Goal: Task Accomplishment & Management: Manage account settings

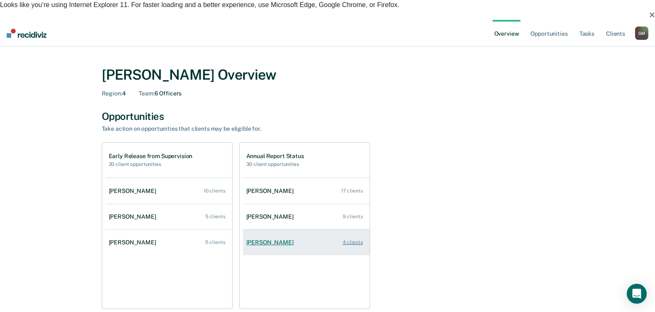
click at [272, 239] on div "[PERSON_NAME]" at bounding box center [271, 242] width 51 height 7
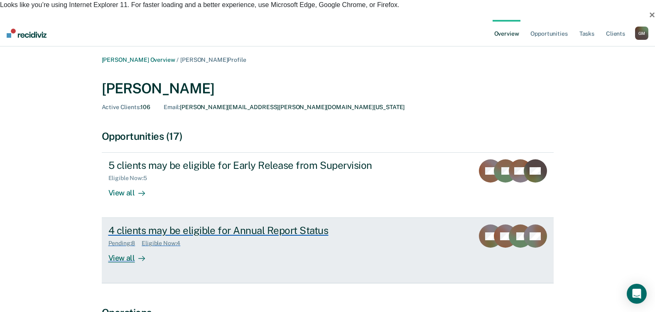
click at [127, 247] on div "View all" at bounding box center [131, 255] width 47 height 16
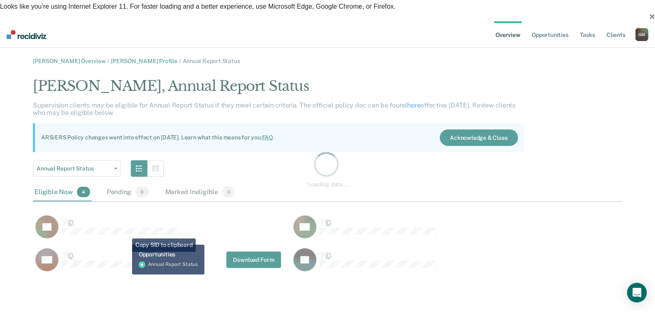
scroll to position [199, 588]
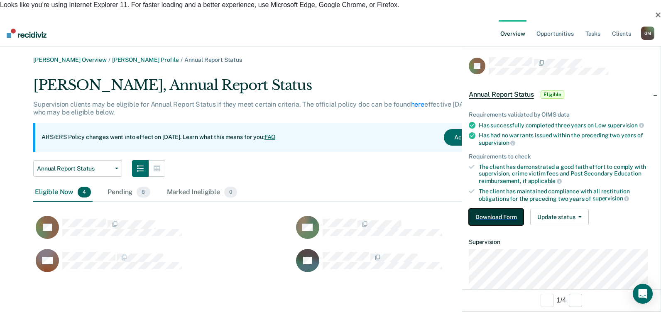
click at [510, 218] on button "Download Form" at bounding box center [496, 217] width 55 height 17
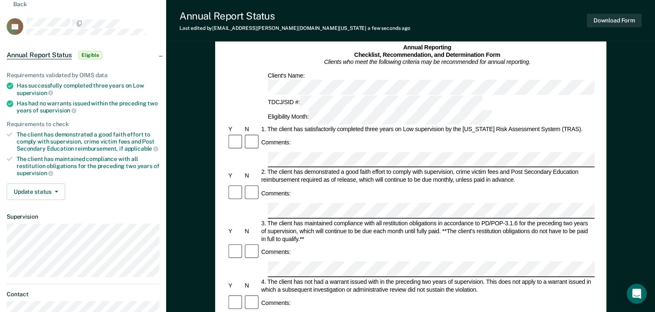
scroll to position [42, 0]
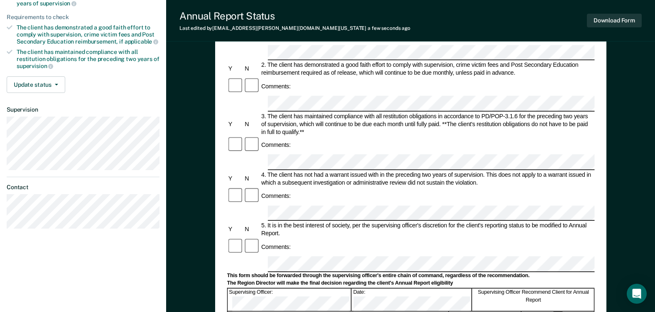
scroll to position [166, 0]
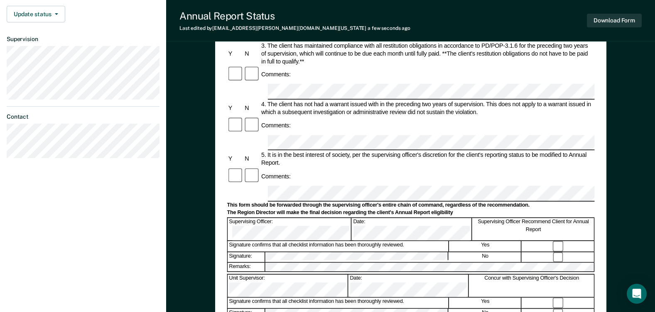
scroll to position [249, 0]
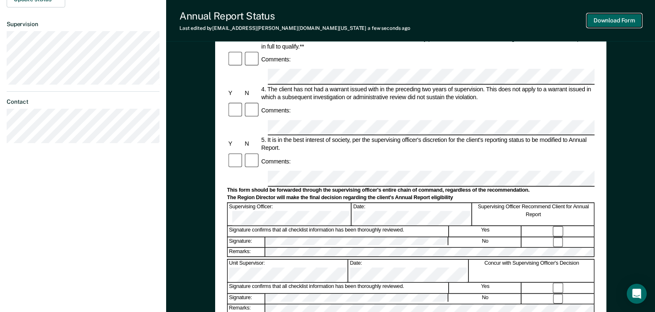
click at [614, 15] on button "Download Form" at bounding box center [614, 21] width 55 height 14
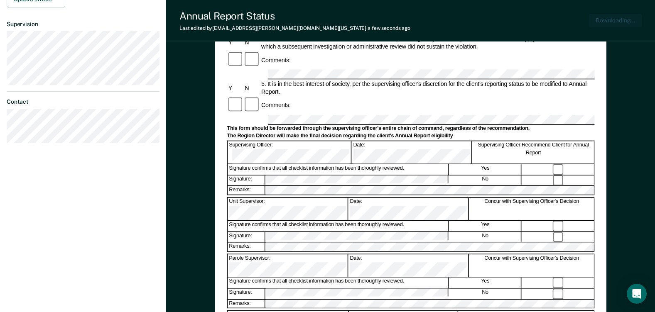
scroll to position [296, 0]
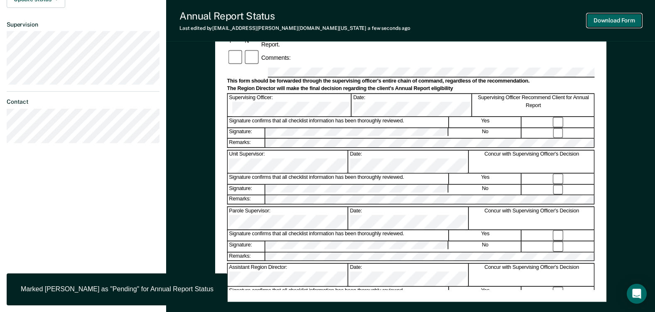
click at [604, 21] on button "Download Form" at bounding box center [614, 21] width 55 height 14
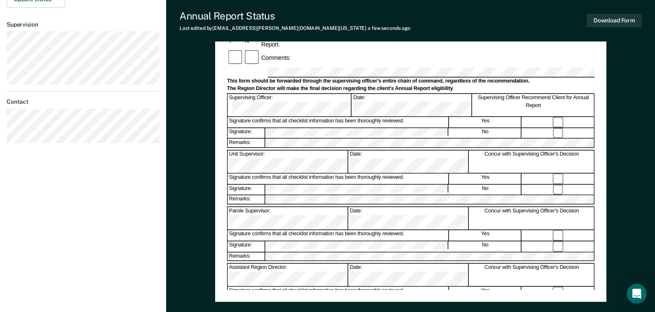
click at [186, 87] on div "Annual Reporting Checklist, Recommendation, and Determination Form Clients who …" at bounding box center [410, 71] width 489 height 592
click at [643, 71] on div "Annual Reporting Checklist, Recommendation, and Determination Form Clients who …" at bounding box center [410, 71] width 489 height 592
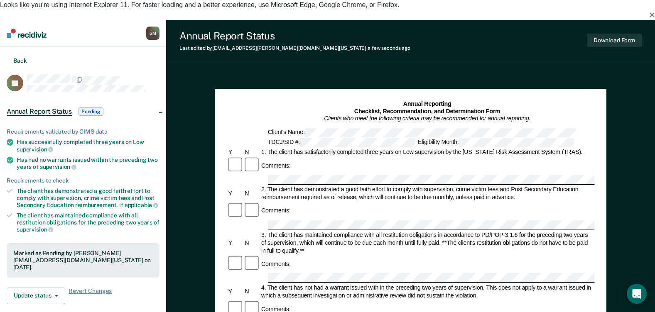
drag, startPoint x: 6, startPoint y: 41, endPoint x: 15, endPoint y: 41, distance: 9.1
click at [6, 47] on section "Back LE Annual Report Status Pending Requirements validated by OIMS data Has su…" at bounding box center [83, 252] width 166 height 410
click at [24, 56] on button "Back" at bounding box center [17, 60] width 20 height 8
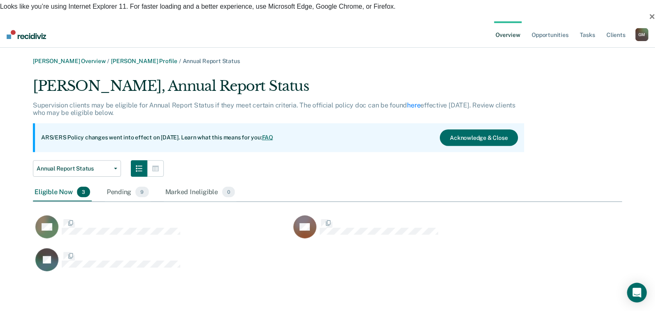
scroll to position [199, 588]
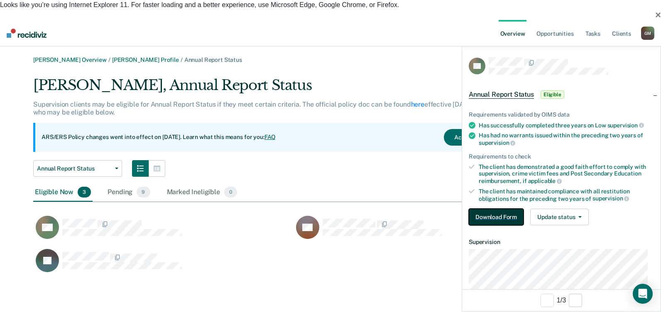
click at [512, 214] on button "Download Form" at bounding box center [496, 217] width 55 height 17
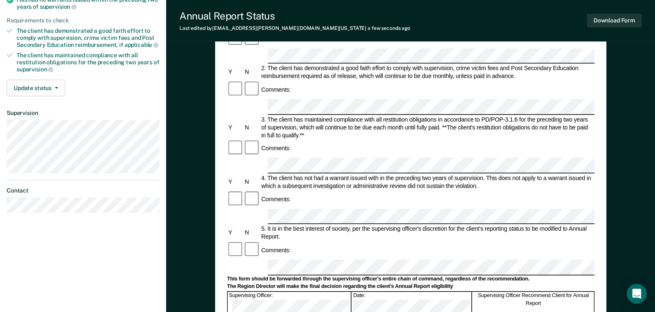
scroll to position [125, 0]
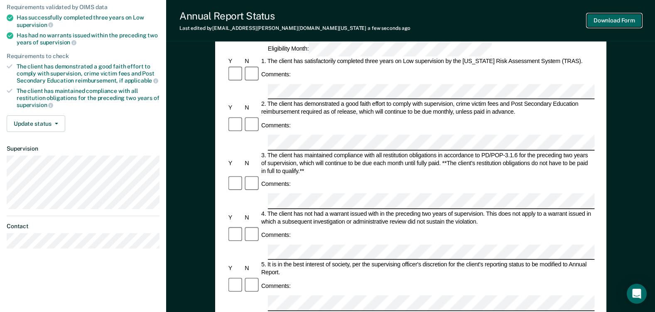
click at [600, 21] on button "Download Form" at bounding box center [614, 21] width 55 height 14
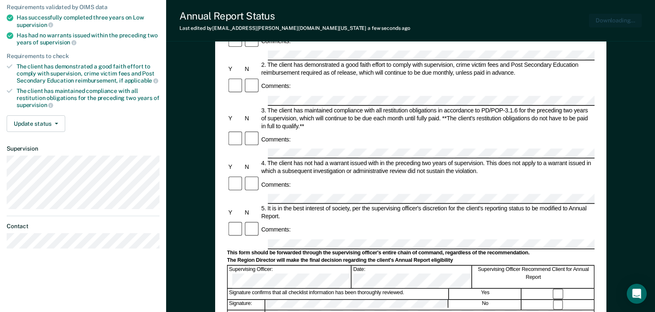
scroll to position [0, 0]
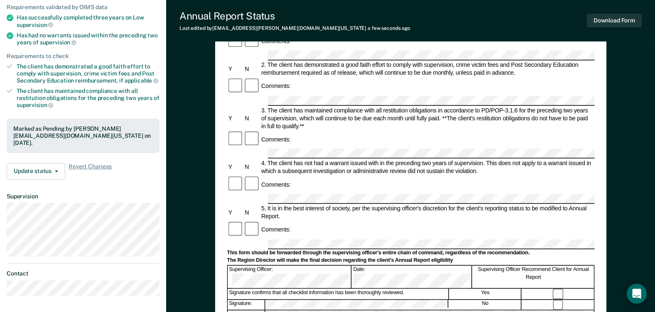
click at [646, 54] on div "Annual Reporting Checklist, Recommendation, and Determination Form Clients who …" at bounding box center [410, 243] width 489 height 592
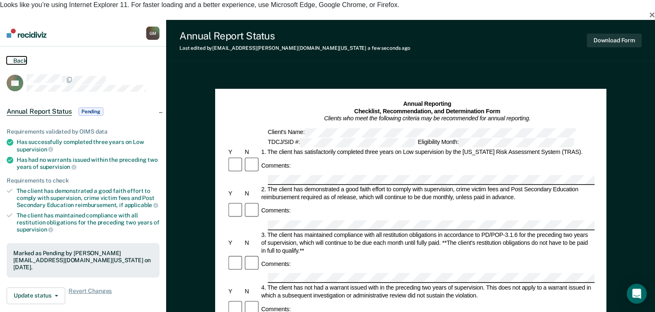
click at [7, 56] on icon at bounding box center [7, 60] width 0 height 8
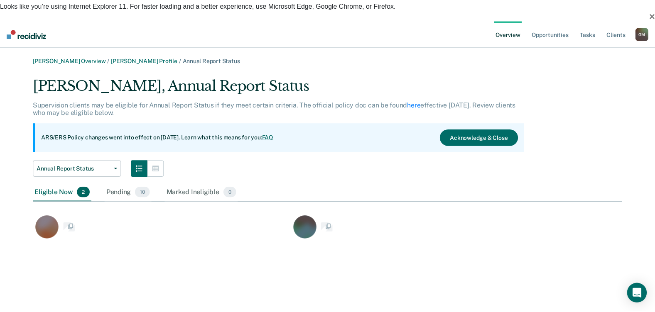
scroll to position [166, 588]
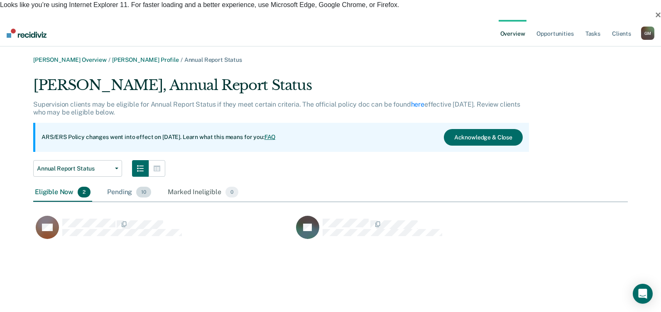
click at [128, 184] on div "Pending 10" at bounding box center [128, 193] width 47 height 18
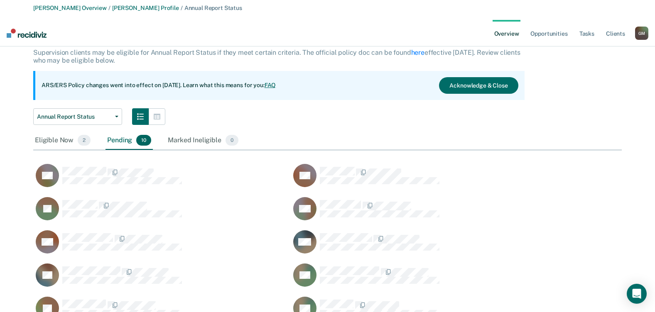
scroll to position [76, 0]
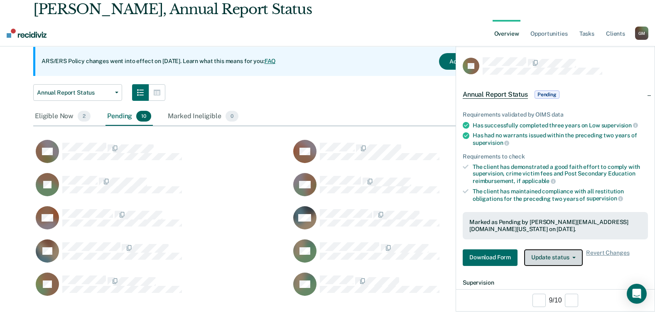
click at [563, 254] on button "Update status" at bounding box center [553, 258] width 59 height 17
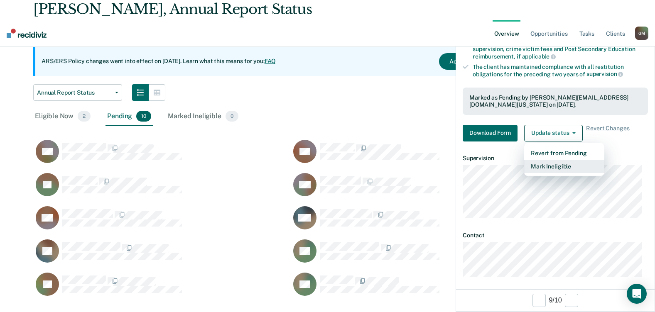
click at [561, 165] on button "Mark Ineligible" at bounding box center [564, 166] width 80 height 13
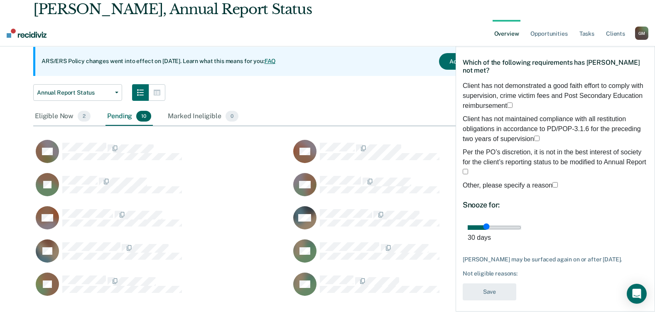
click at [294, 84] on div "Annual Report Status Annual Report Status Early Release from Supervision" at bounding box center [278, 92] width 491 height 17
click at [502, 182] on span "Other, please specify a reason" at bounding box center [508, 185] width 90 height 7
click at [552, 182] on input "Other, please specify a reason" at bounding box center [554, 184] width 5 height 5
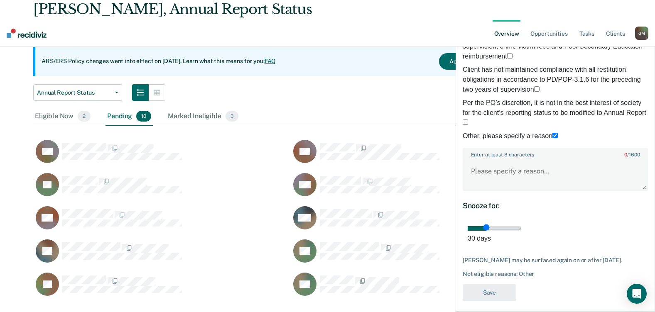
scroll to position [80, 0]
drag, startPoint x: 524, startPoint y: 181, endPoint x: 570, endPoint y: 203, distance: 52.0
click at [524, 181] on textarea "Enter at least 3 characters 0 / 1600" at bounding box center [555, 174] width 184 height 31
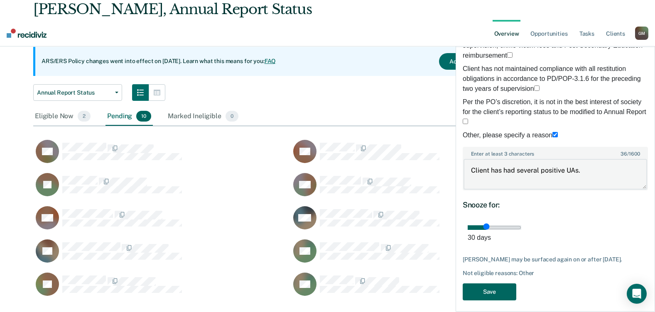
type textarea "Client has had several positive UAs."
click at [492, 286] on button "Save" at bounding box center [490, 292] width 54 height 17
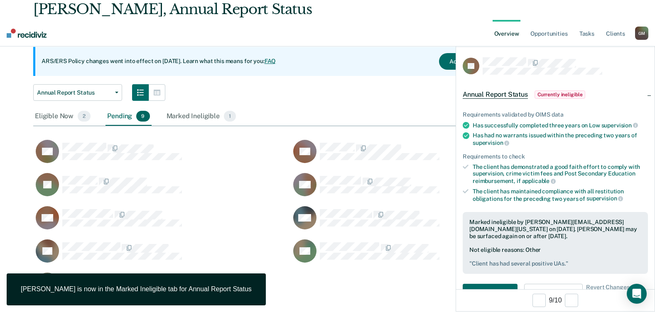
scroll to position [83, 0]
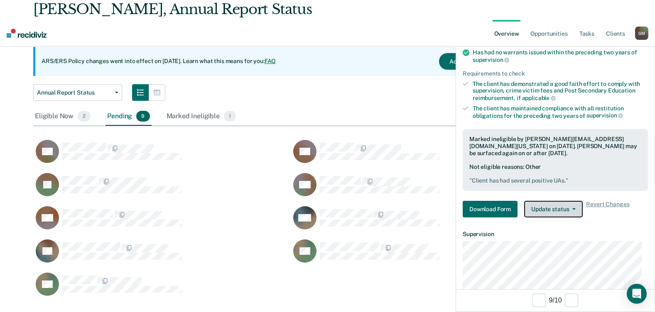
click at [573, 209] on icon "button" at bounding box center [573, 209] width 3 height 2
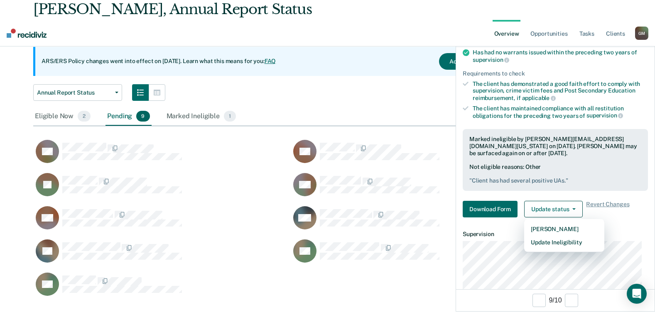
click at [270, 85] on div "[PERSON_NAME], Annual Report Status Supervision clients may be eligible for Ann…" at bounding box center [327, 153] width 588 height 305
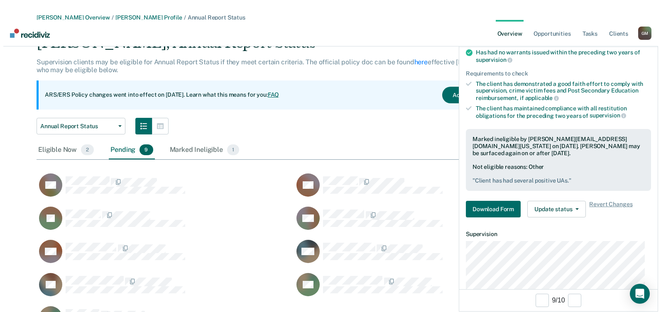
scroll to position [0, 0]
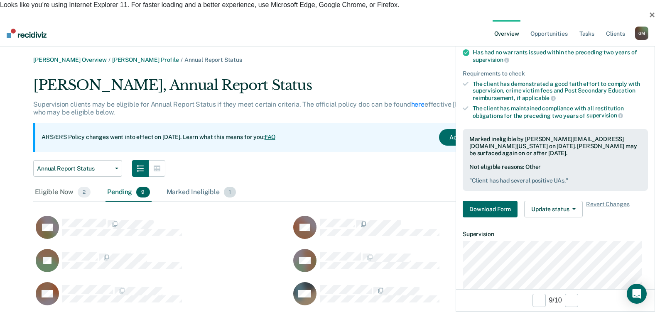
click at [206, 184] on div "Marked Ineligible 1" at bounding box center [201, 193] width 73 height 18
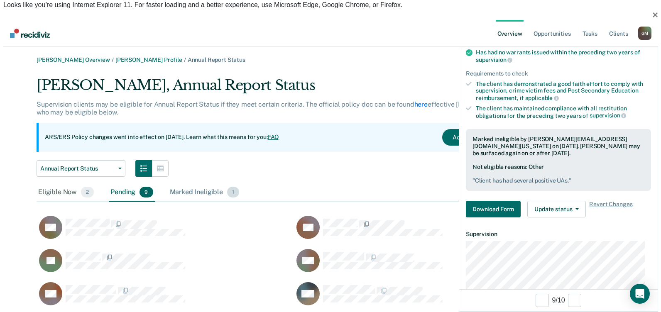
scroll to position [7, 7]
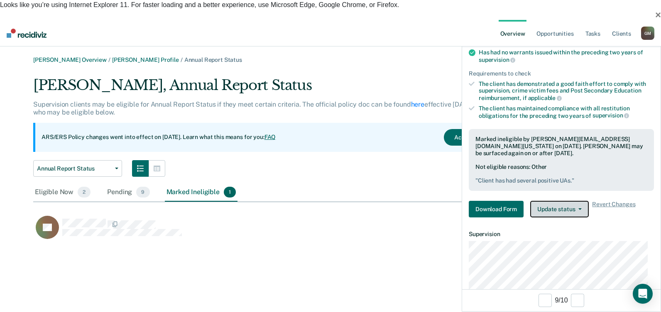
click at [568, 210] on button "Update status" at bounding box center [559, 209] width 59 height 17
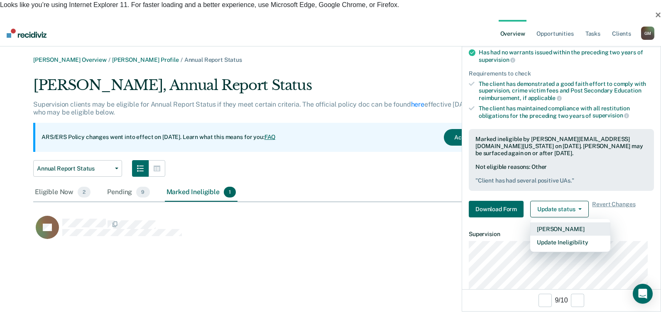
click at [571, 229] on button "[PERSON_NAME]" at bounding box center [570, 229] width 80 height 13
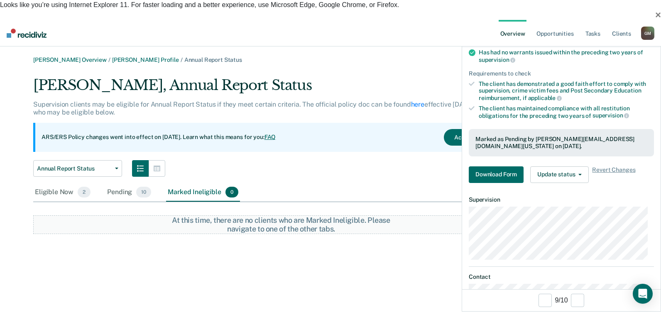
click at [407, 123] on div "ARS/ERS Policy changes went into effect on [DATE]. Learn what this means for yo…" at bounding box center [281, 137] width 496 height 29
click at [653, 36] on icon "button" at bounding box center [651, 37] width 6 height 6
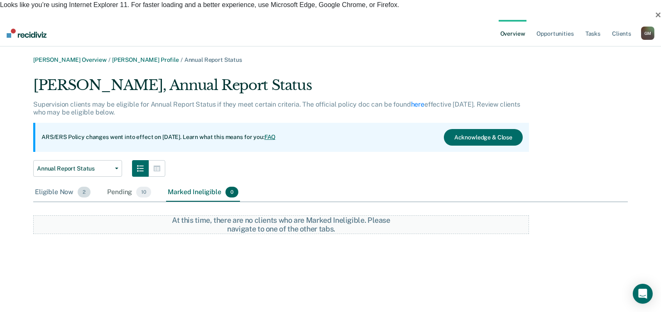
click at [58, 184] on div "Eligible Now 2" at bounding box center [62, 193] width 59 height 18
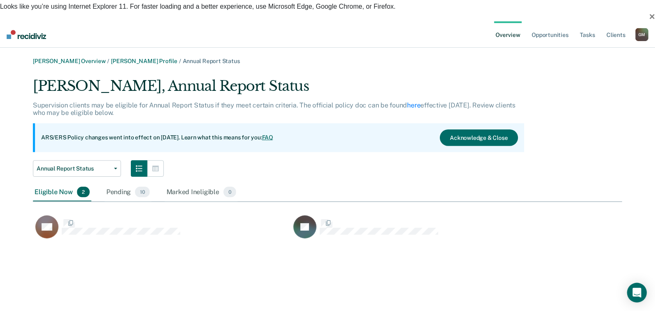
scroll to position [166, 588]
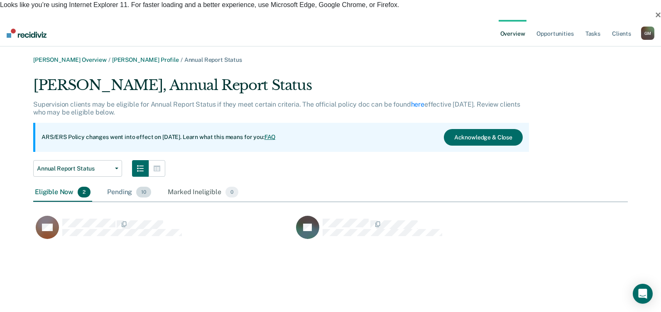
click at [126, 184] on div "Pending 10" at bounding box center [128, 193] width 47 height 18
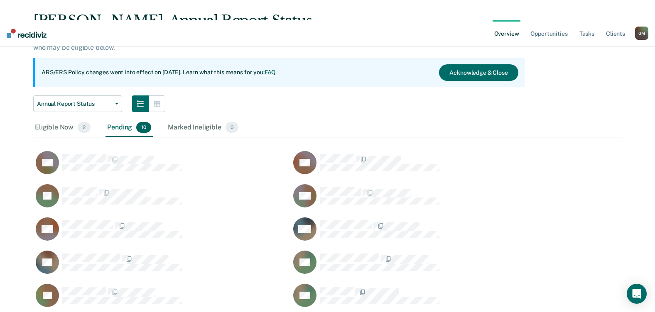
scroll to position [76, 0]
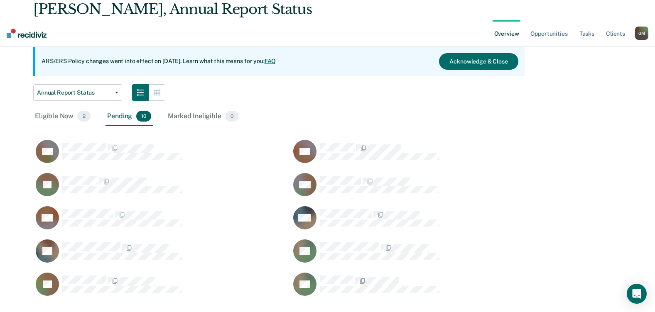
click at [125, 108] on div "Pending 10" at bounding box center [128, 117] width 47 height 18
click at [64, 108] on div "Eligible Now 2" at bounding box center [62, 117] width 59 height 18
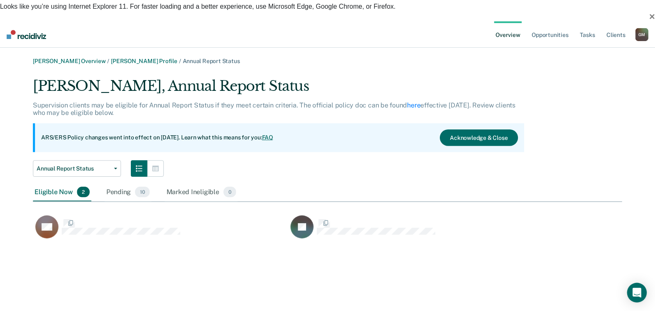
scroll to position [7, 7]
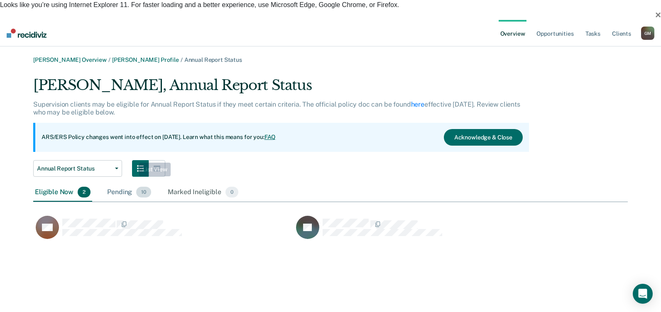
click at [133, 184] on div "Pending 10" at bounding box center [128, 193] width 47 height 18
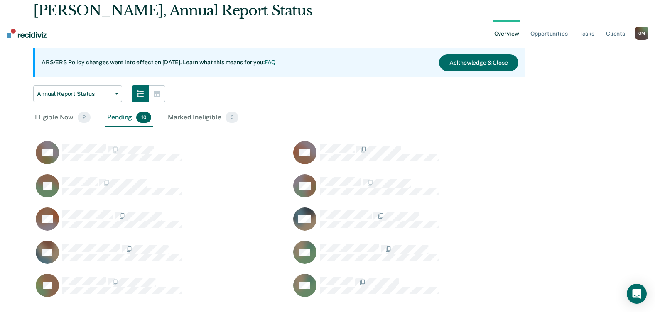
scroll to position [76, 0]
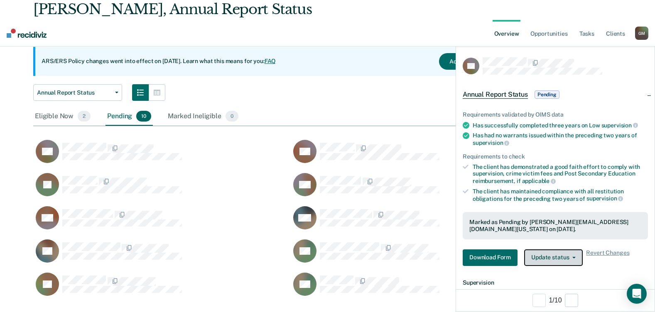
click at [556, 256] on button "Update status" at bounding box center [553, 258] width 59 height 17
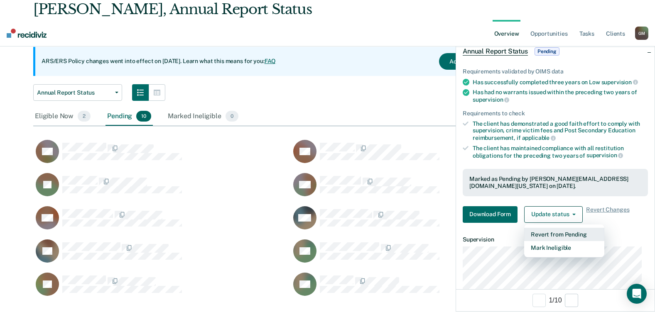
scroll to position [109, 0]
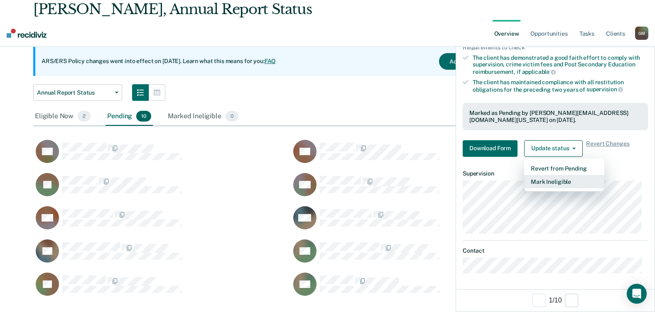
click at [580, 182] on button "Mark Ineligible" at bounding box center [564, 181] width 80 height 13
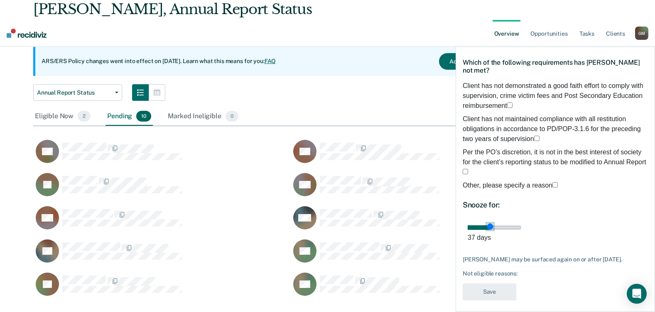
drag, startPoint x: 524, startPoint y: 229, endPoint x: 536, endPoint y: 229, distance: 11.2
click at [521, 229] on input "range" at bounding box center [495, 227] width 54 height 5
drag, startPoint x: 561, startPoint y: 229, endPoint x: 524, endPoint y: 235, distance: 37.3
type input "30"
click at [521, 230] on input "range" at bounding box center [495, 227] width 54 height 5
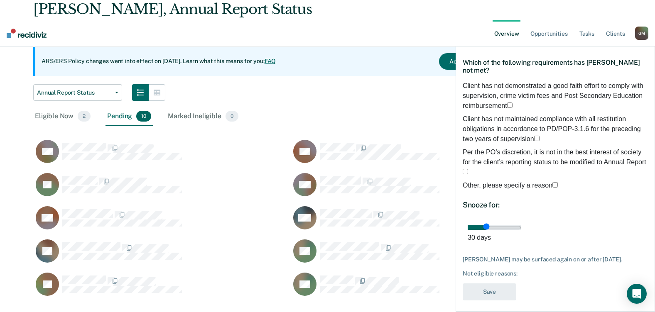
click at [644, 38] on icon "button" at bounding box center [645, 37] width 6 height 6
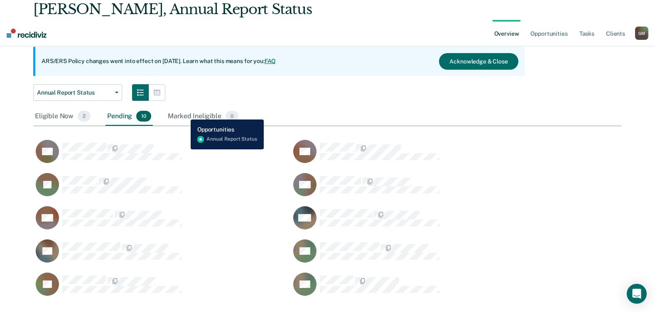
click at [381, 108] on div "Eligible Now 2 Pending 10 Marked Ineligible 0" at bounding box center [327, 117] width 588 height 19
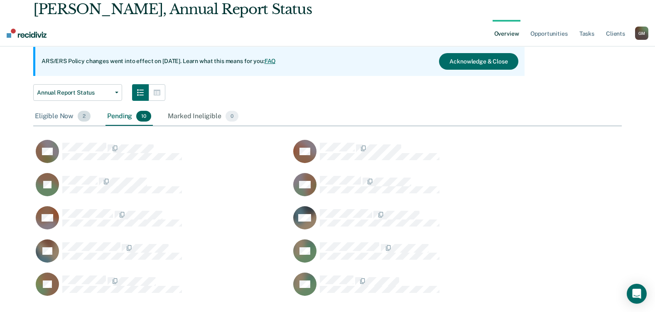
click at [64, 108] on div "Eligible Now 2" at bounding box center [62, 117] width 59 height 18
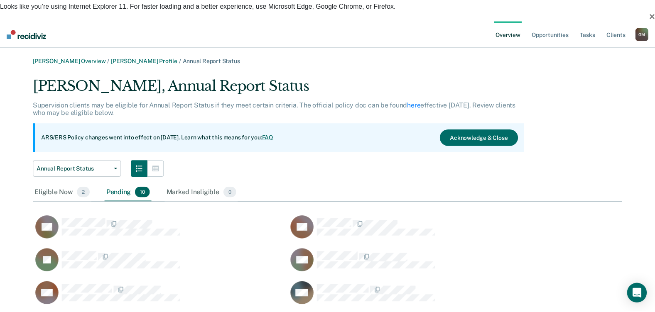
scroll to position [7, 7]
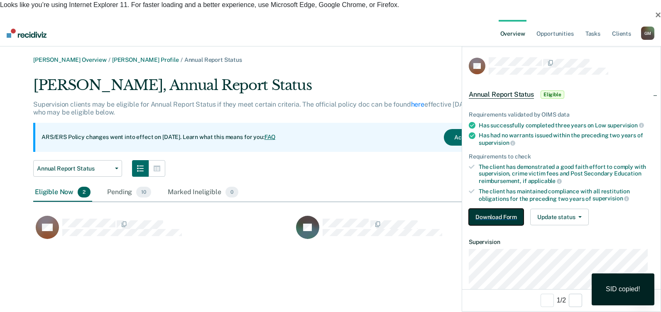
click at [496, 213] on button "Download Form" at bounding box center [496, 217] width 55 height 17
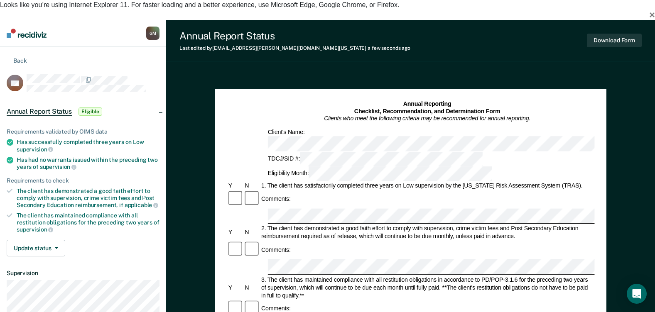
click at [335, 300] on div "Comments:" at bounding box center [410, 308] width 367 height 17
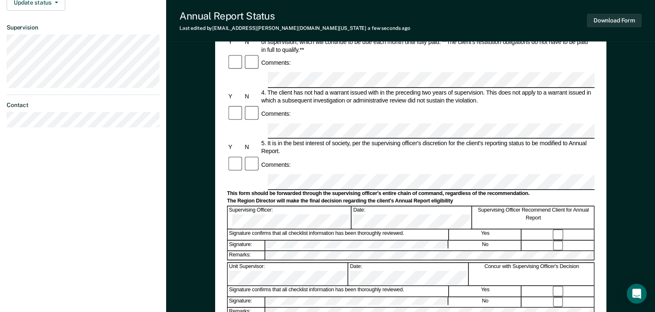
scroll to position [331, 0]
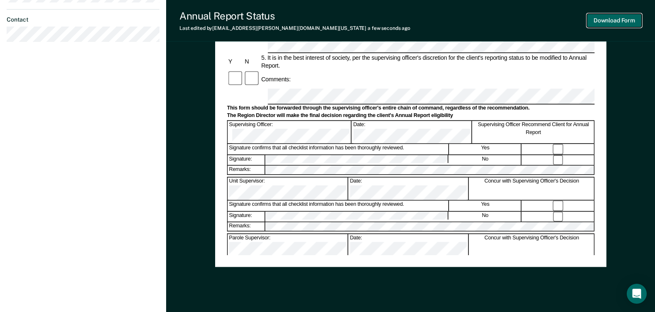
click at [619, 22] on button "Download Form" at bounding box center [614, 21] width 55 height 14
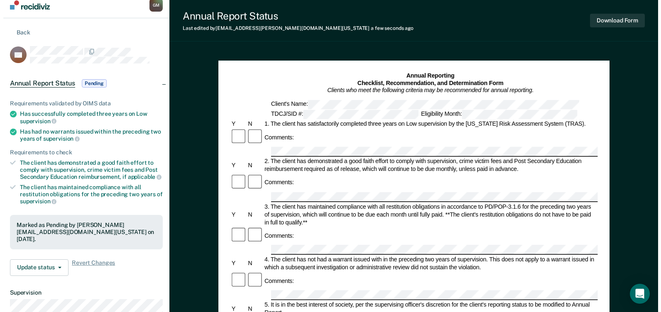
scroll to position [0, 0]
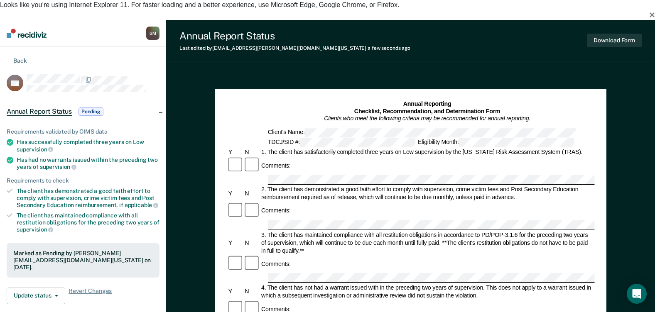
click at [5, 47] on section "Back SR Annual Report Status Pending Requirements validated by OIMS data Has su…" at bounding box center [83, 242] width 166 height 391
click at [10, 56] on button "Back" at bounding box center [17, 60] width 20 height 8
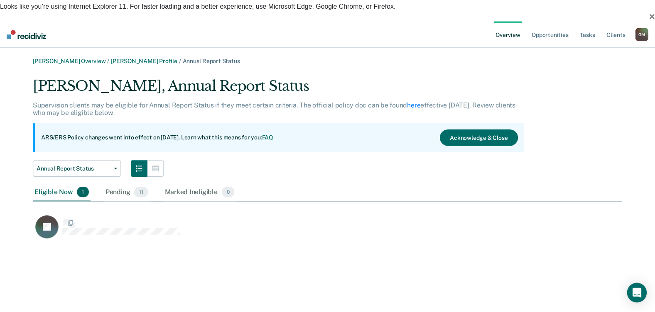
scroll to position [166, 588]
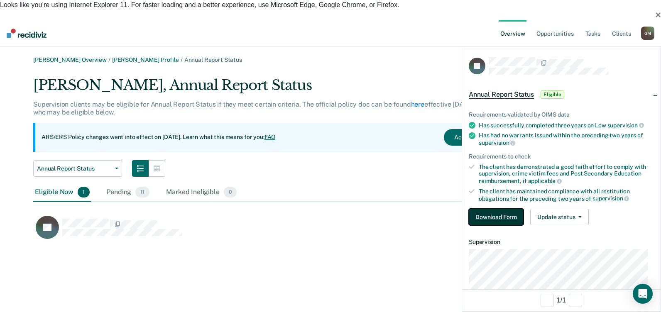
click at [512, 223] on button "Download Form" at bounding box center [496, 217] width 55 height 17
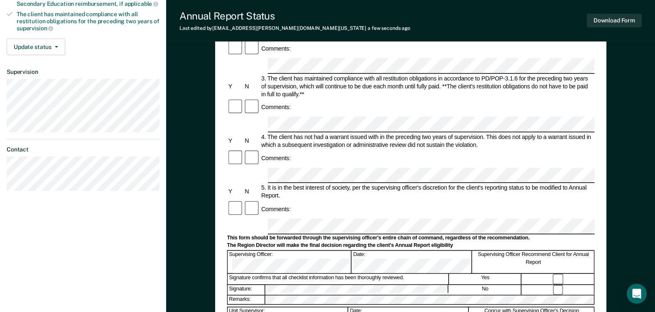
scroll to position [249, 0]
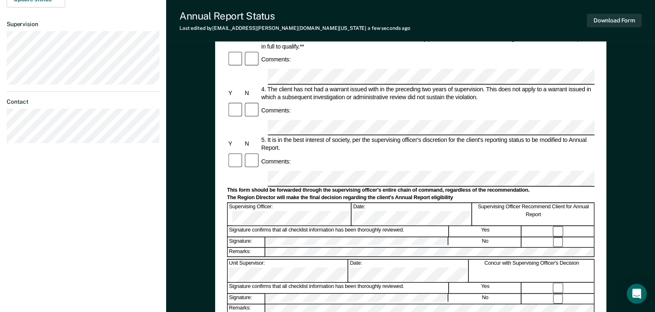
click at [616, 18] on button "Download Form" at bounding box center [614, 21] width 55 height 14
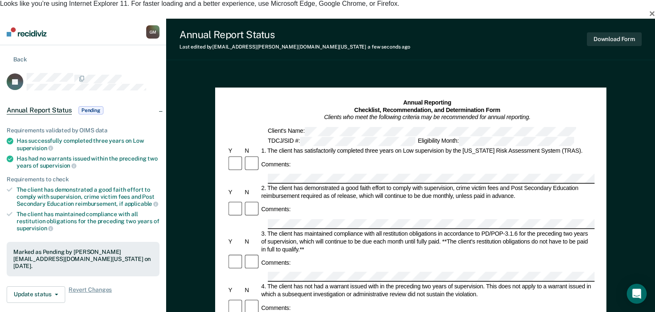
scroll to position [0, 0]
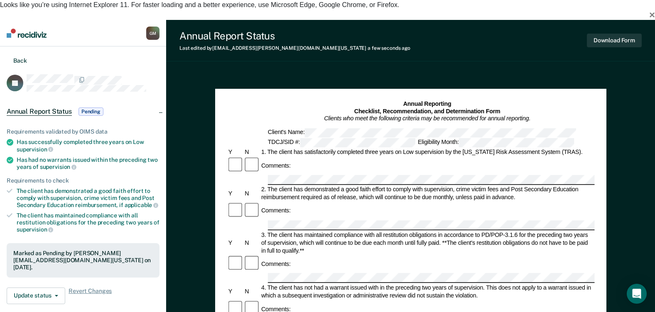
click at [5, 47] on section "Back JV Annual Report Status Pending Requirements validated by OIMS data Has su…" at bounding box center [83, 252] width 166 height 410
click at [7, 56] on icon at bounding box center [7, 60] width 0 height 8
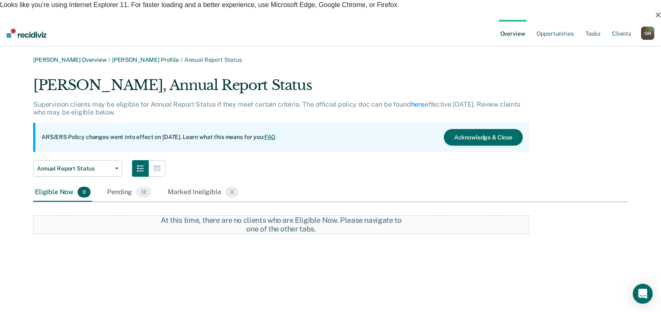
click at [44, 29] on img at bounding box center [27, 33] width 40 height 9
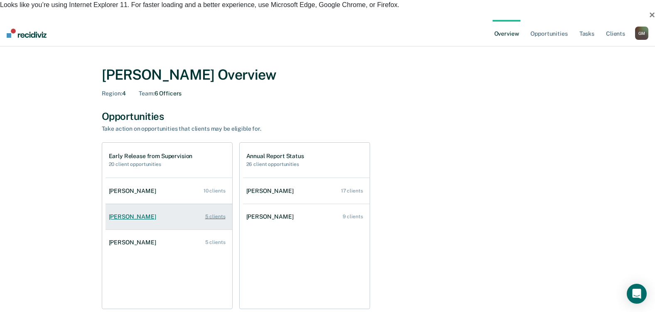
click at [138, 213] on div "[PERSON_NAME]" at bounding box center [134, 216] width 51 height 7
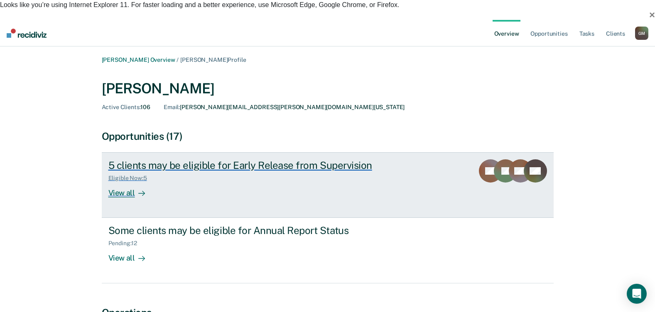
click at [130, 182] on div "View all" at bounding box center [131, 190] width 47 height 16
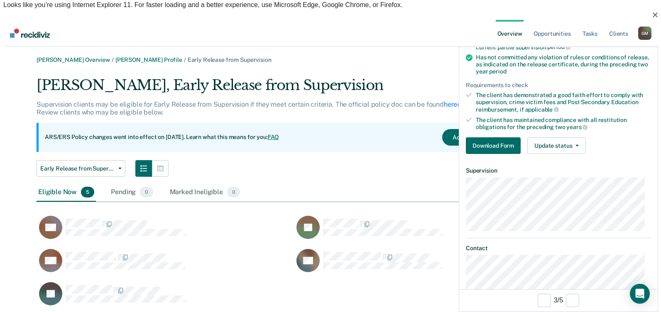
scroll to position [125, 0]
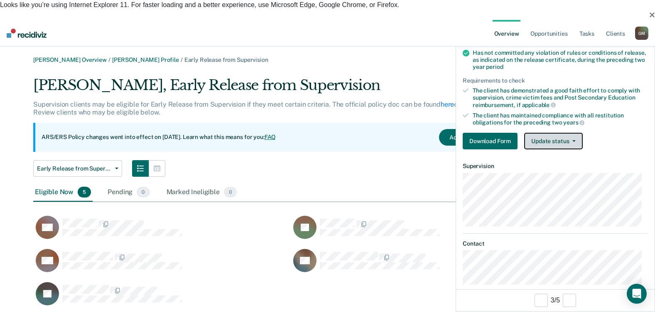
click at [566, 143] on button "Update status" at bounding box center [553, 141] width 59 height 17
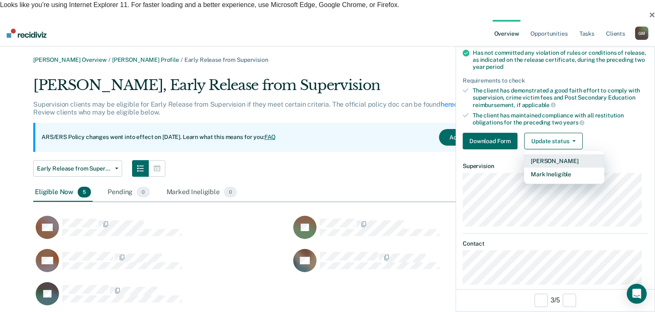
click at [570, 160] on button "[PERSON_NAME]" at bounding box center [564, 160] width 80 height 13
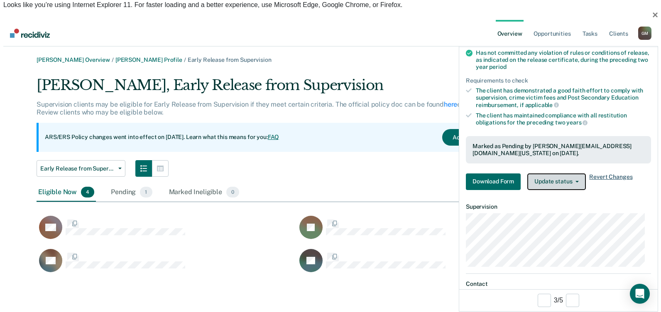
scroll to position [7, 7]
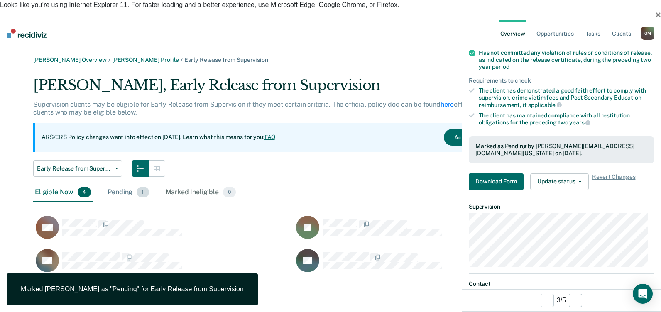
click at [113, 184] on div "Pending 1" at bounding box center [128, 193] width 44 height 18
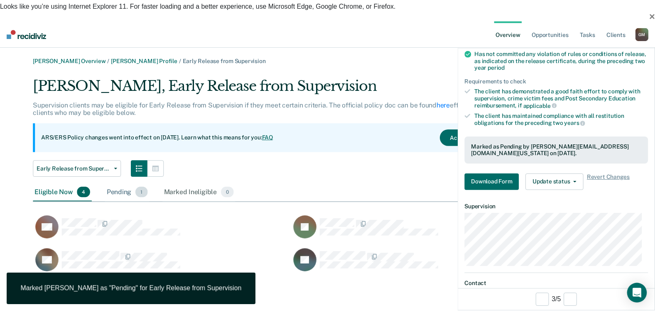
scroll to position [166, 588]
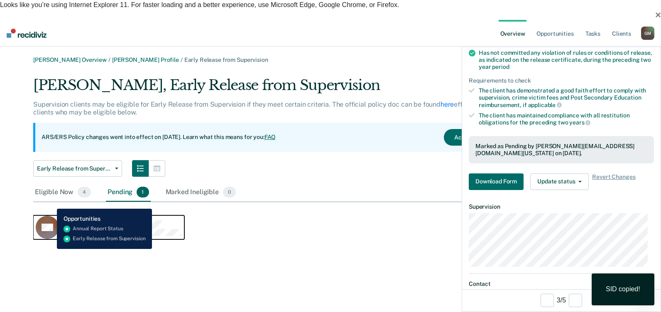
click at [51, 216] on rect "CaseloadOpportunityCell-05827723" at bounding box center [47, 227] width 23 height 23
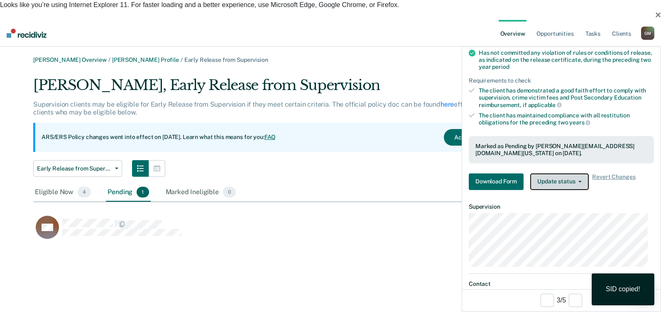
click at [566, 182] on button "Update status" at bounding box center [559, 182] width 59 height 17
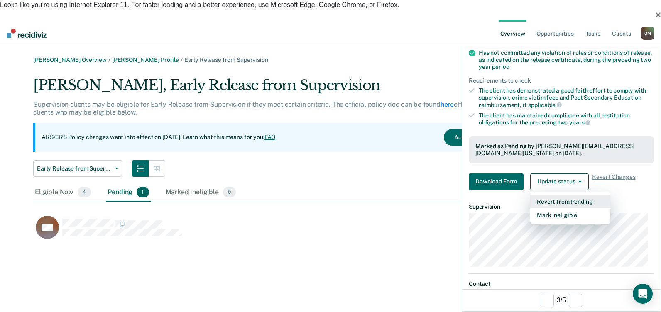
click at [574, 202] on button "Revert from Pending" at bounding box center [570, 201] width 80 height 13
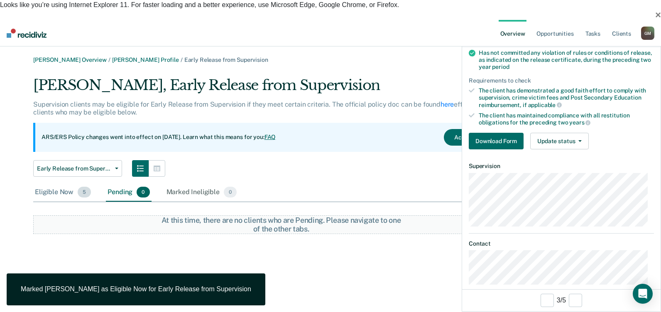
click at [59, 184] on div "Eligible Now 5" at bounding box center [62, 193] width 59 height 18
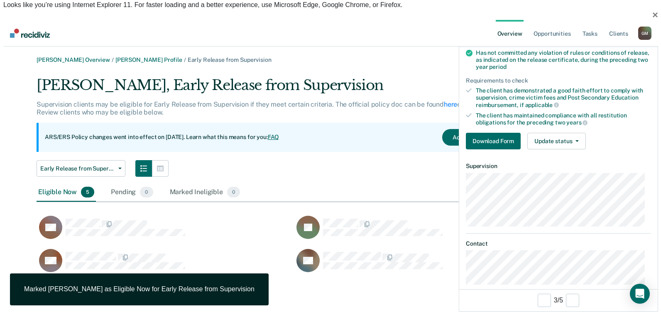
scroll to position [232, 582]
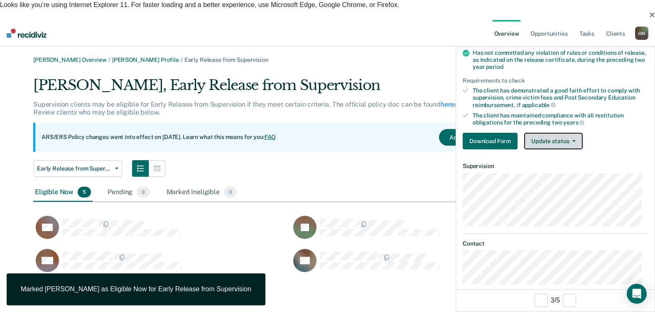
click at [578, 142] on button "Update status" at bounding box center [553, 141] width 59 height 17
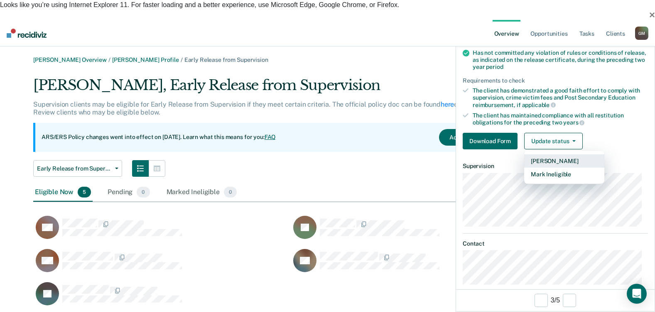
click at [568, 159] on button "[PERSON_NAME]" at bounding box center [564, 160] width 80 height 13
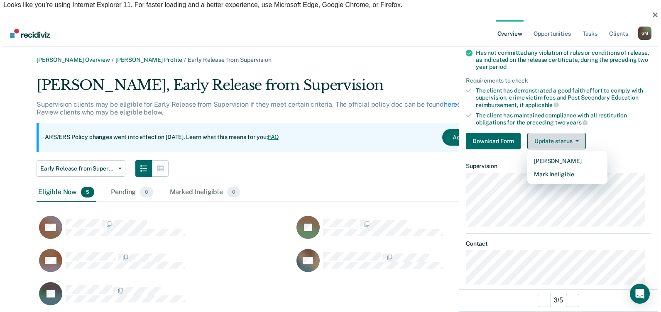
scroll to position [7, 7]
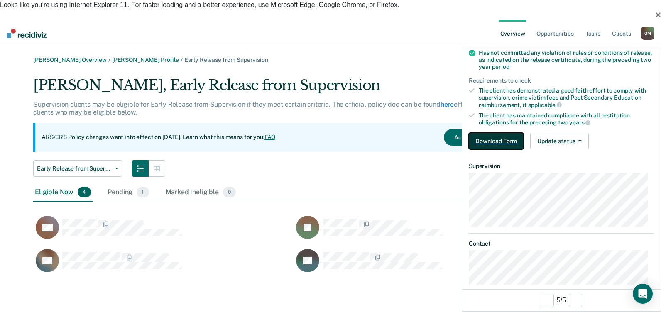
click at [510, 142] on button "Download Form" at bounding box center [496, 141] width 55 height 17
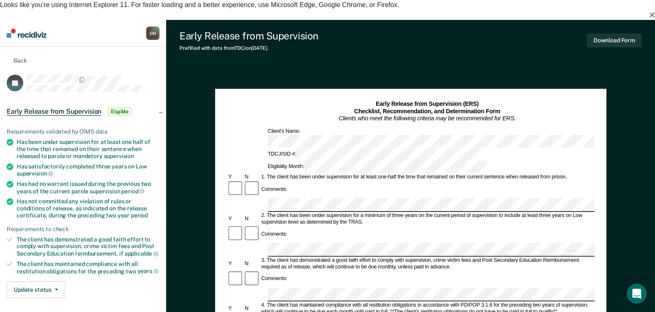
click at [5, 47] on section "Back JV Early Release from Supervision Eligible Requirements validated by OIMS …" at bounding box center [83, 249] width 166 height 404
click at [6, 47] on section "Back JV Early Release from Supervision Eligible Requirements validated by OIMS …" at bounding box center [83, 249] width 166 height 404
click at [23, 56] on button "Back" at bounding box center [17, 60] width 20 height 8
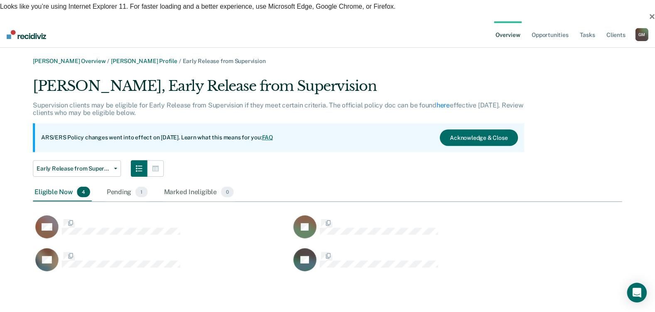
scroll to position [199, 588]
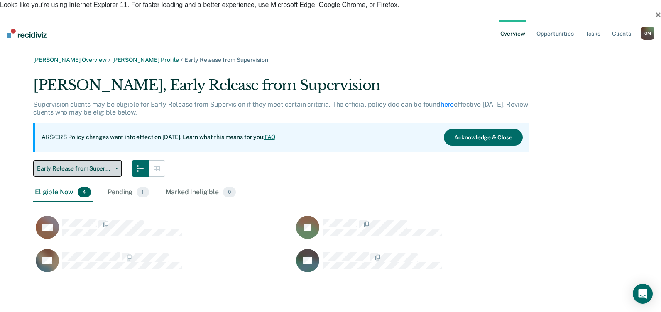
click at [113, 160] on button "Early Release from Supervision" at bounding box center [77, 168] width 89 height 17
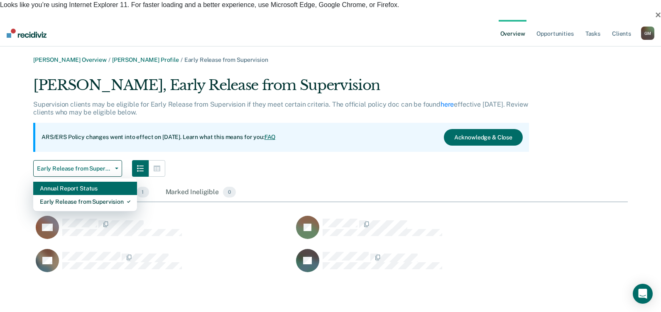
click at [87, 182] on div "Annual Report Status" at bounding box center [85, 188] width 91 height 13
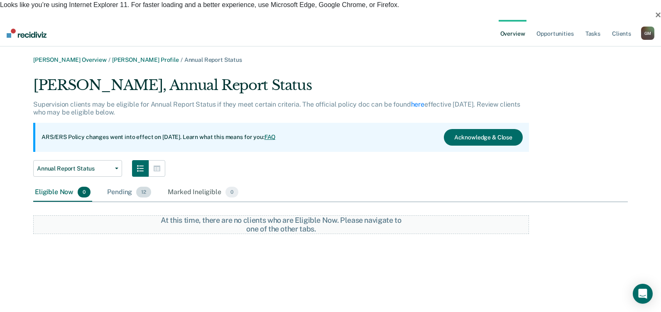
click at [142, 187] on span "12" at bounding box center [143, 192] width 15 height 11
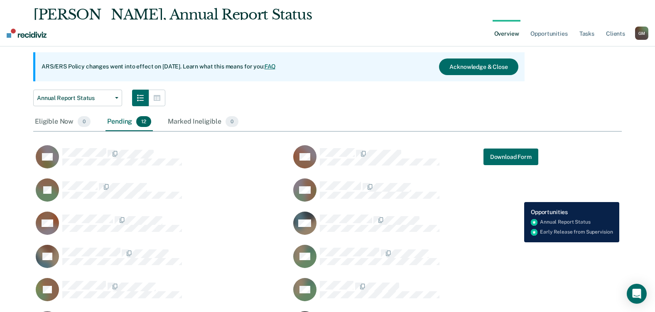
scroll to position [83, 0]
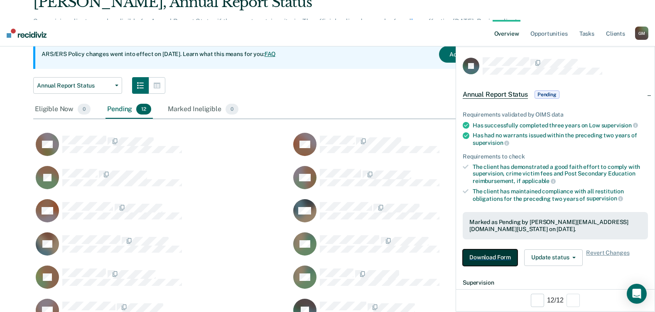
click at [495, 255] on button "Download Form" at bounding box center [490, 258] width 55 height 17
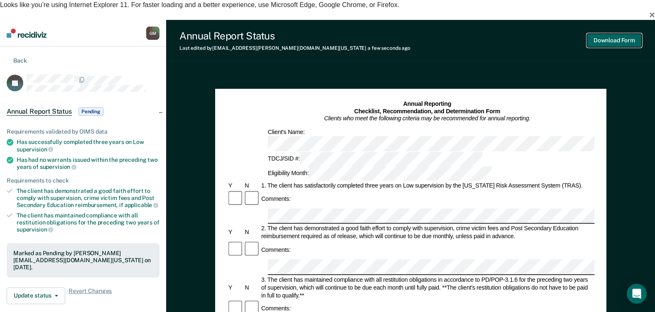
click at [605, 34] on button "Download Form" at bounding box center [614, 41] width 55 height 14
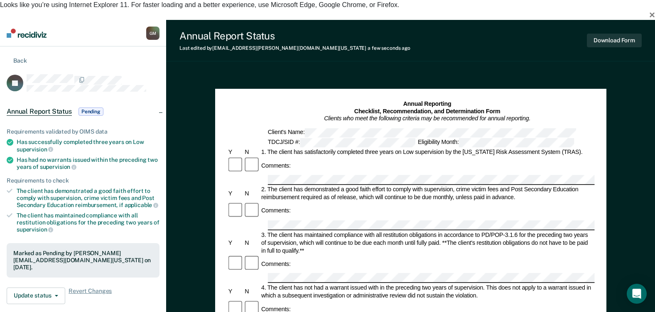
click at [15, 56] on button "Back" at bounding box center [17, 60] width 20 height 8
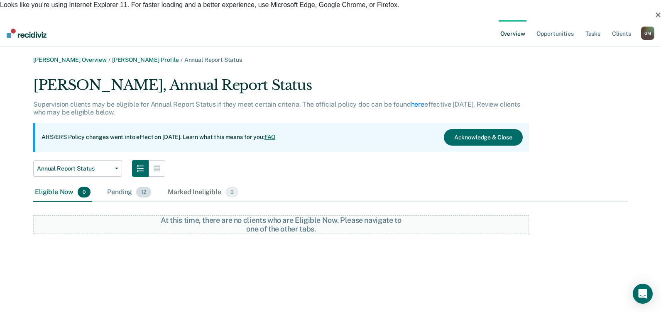
click at [135, 184] on div "Pending 12" at bounding box center [128, 193] width 47 height 18
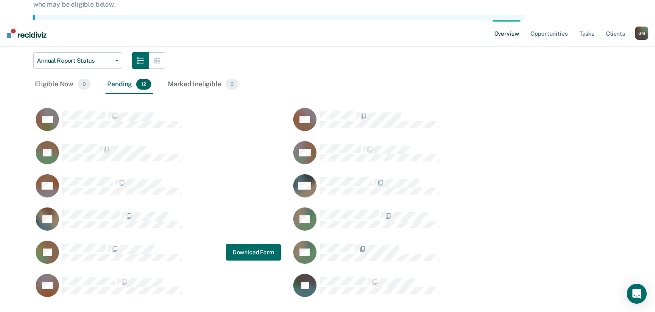
scroll to position [109, 0]
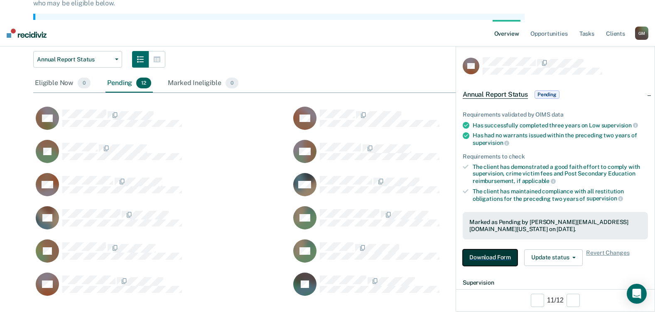
click at [482, 262] on button "Download Form" at bounding box center [490, 258] width 55 height 17
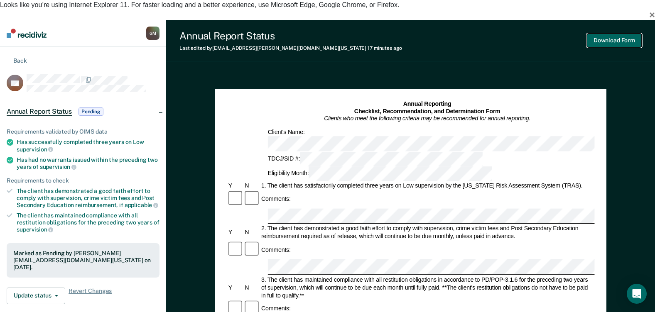
click at [607, 34] on button "Download Form" at bounding box center [614, 41] width 55 height 14
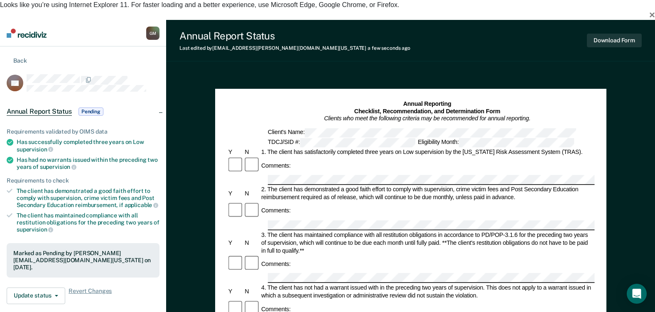
click at [15, 47] on section "Back SR Annual Report Status Pending Requirements validated by OIMS data Has su…" at bounding box center [83, 242] width 166 height 391
click at [18, 56] on button "Back" at bounding box center [17, 60] width 20 height 8
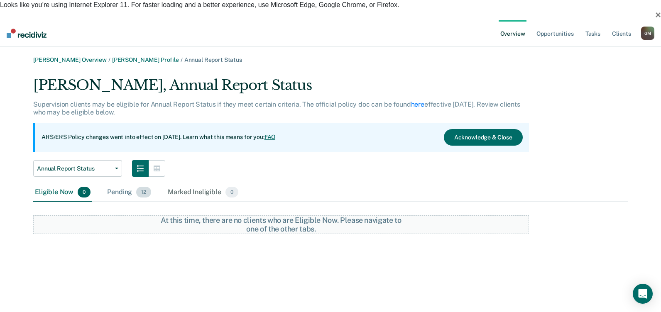
click at [127, 184] on div "Pending 12" at bounding box center [128, 193] width 47 height 18
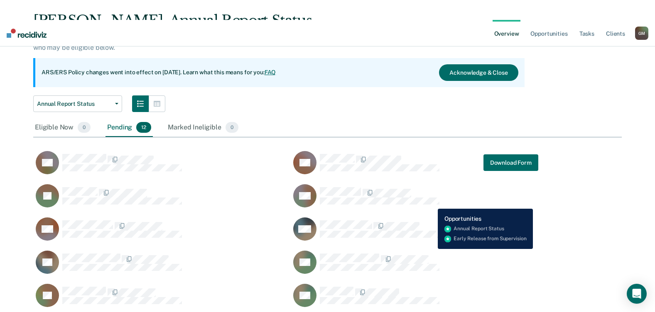
scroll to position [83, 0]
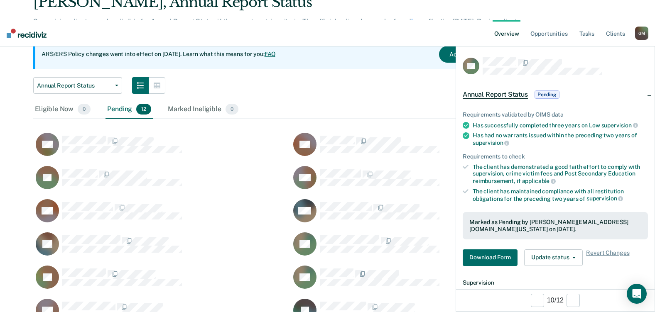
click at [502, 267] on div "Requirements validated by OIMS data Has successfully completed three years on L…" at bounding box center [555, 185] width 198 height 175
click at [501, 262] on button "Download Form" at bounding box center [490, 258] width 55 height 17
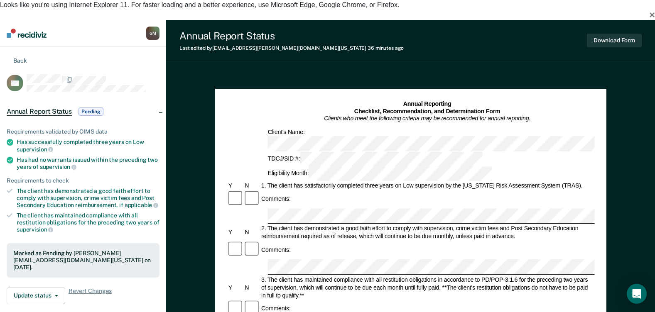
click at [456, 166] on div "Eligibility Month:" at bounding box center [379, 173] width 226 height 15
click at [454, 166] on div "Eligibility Month:" at bounding box center [379, 173] width 226 height 15
click at [622, 34] on button "Download Form" at bounding box center [614, 41] width 55 height 14
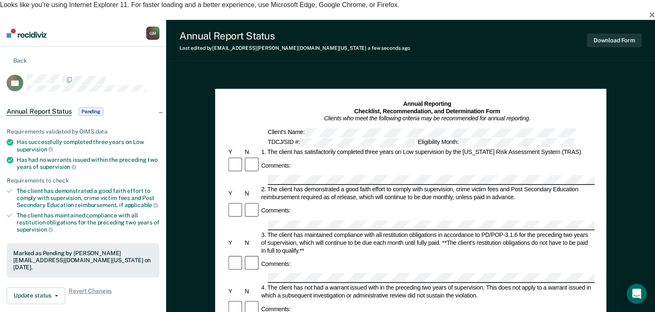
click at [12, 56] on button "Back" at bounding box center [17, 60] width 20 height 8
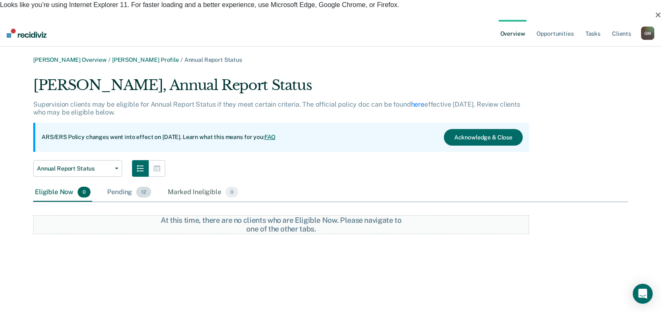
click at [130, 184] on div "Pending 12" at bounding box center [128, 193] width 47 height 18
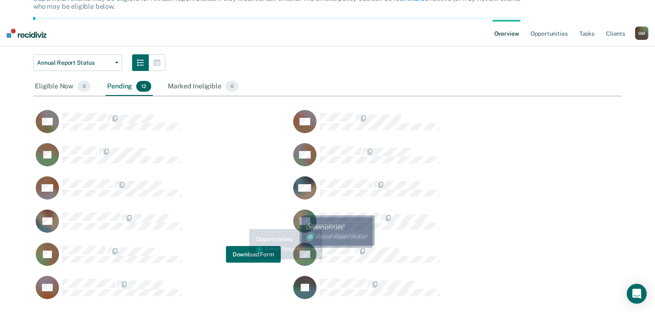
scroll to position [109, 0]
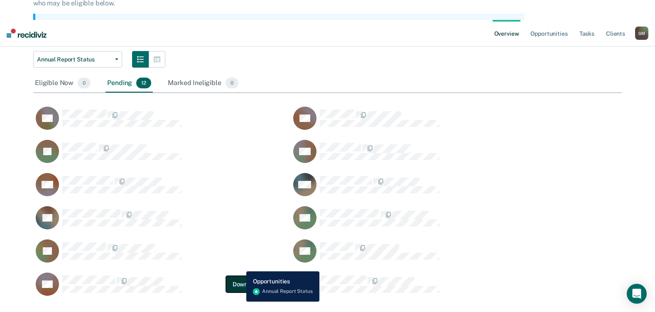
click at [252, 276] on button "Download Form" at bounding box center [253, 284] width 55 height 17
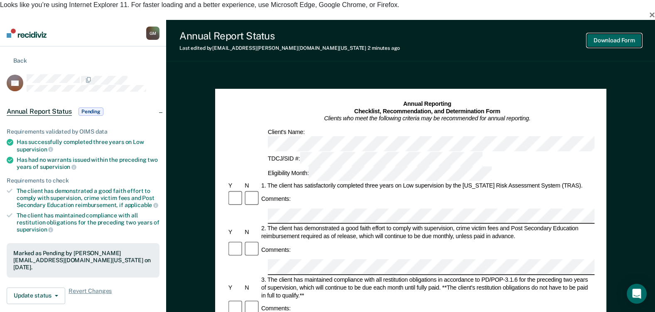
click at [610, 34] on button "Download Form" at bounding box center [614, 41] width 55 height 14
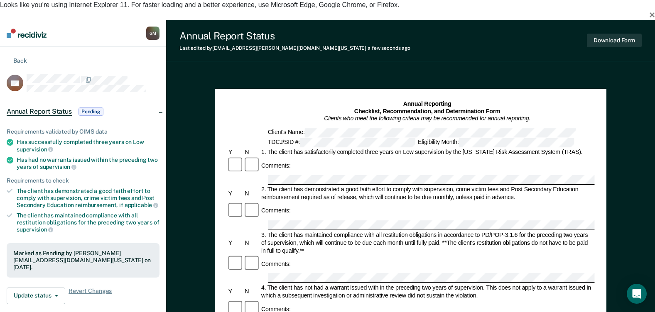
click at [4, 47] on section "Back SR Annual Report Status Pending Requirements validated by OIMS data Has su…" at bounding box center [83, 242] width 166 height 391
click at [14, 56] on button "Back" at bounding box center [17, 60] width 20 height 8
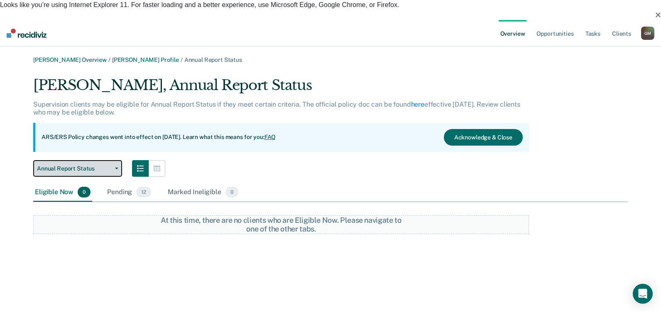
click at [96, 165] on span "Annual Report Status" at bounding box center [74, 168] width 75 height 7
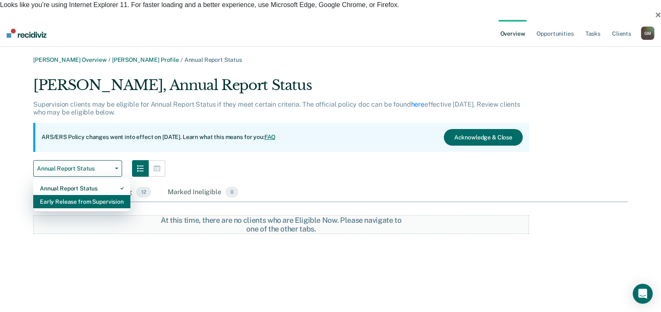
click at [86, 195] on div "Early Release from Supervision" at bounding box center [82, 201] width 84 height 13
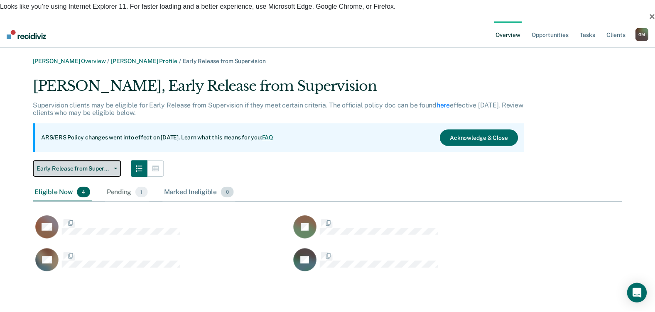
scroll to position [199, 588]
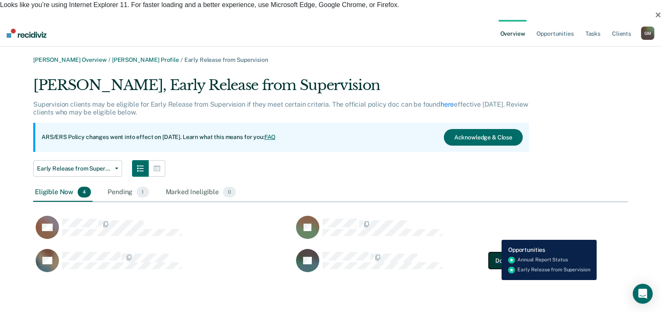
click at [498, 252] on button "Download Form" at bounding box center [516, 260] width 55 height 17
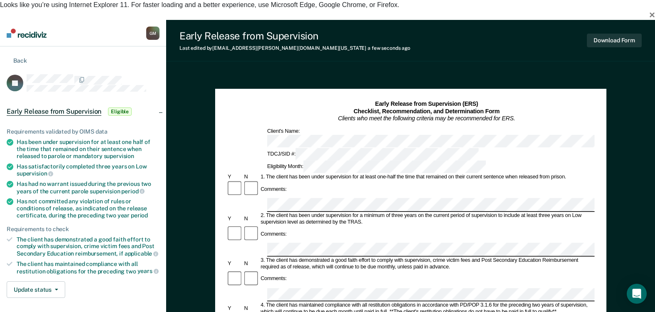
click at [331, 271] on div "Comments:" at bounding box center [409, 287] width 367 height 32
click at [600, 34] on button "Download Form" at bounding box center [614, 41] width 55 height 14
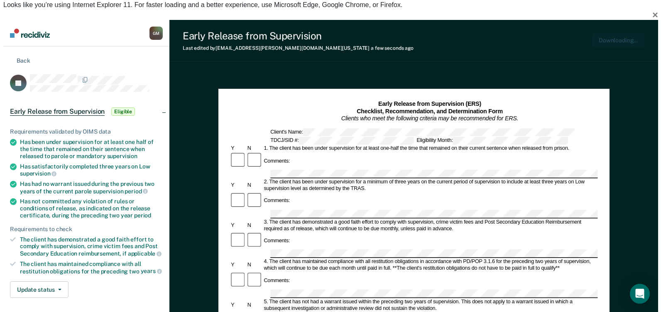
scroll to position [0, 0]
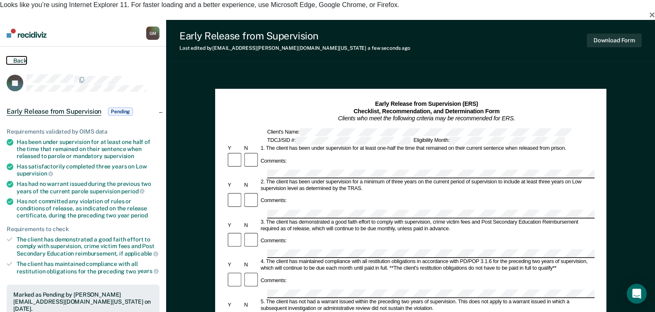
click at [12, 56] on button "Back" at bounding box center [17, 60] width 20 height 8
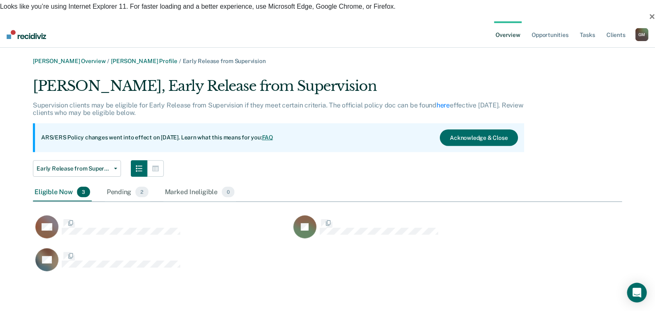
scroll to position [199, 588]
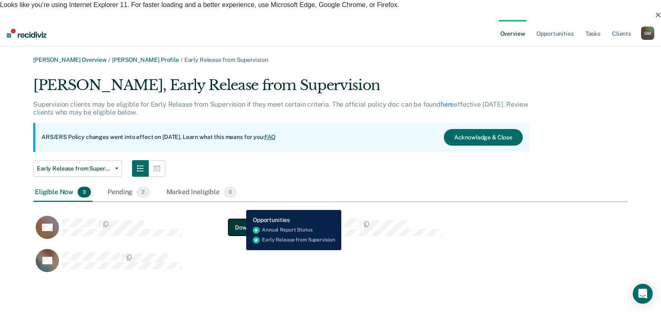
click at [240, 219] on button "Download Form" at bounding box center [255, 227] width 55 height 17
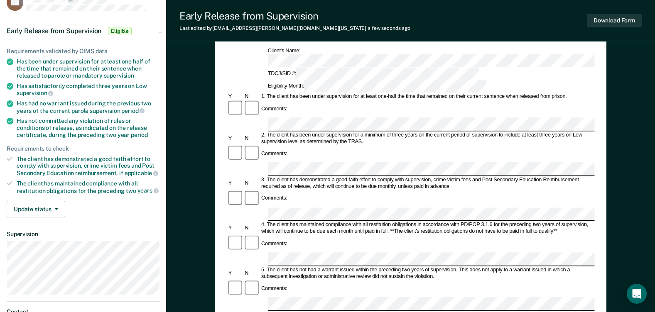
scroll to position [83, 0]
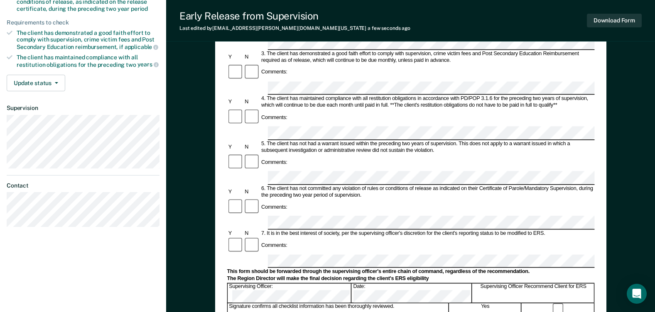
scroll to position [208, 0]
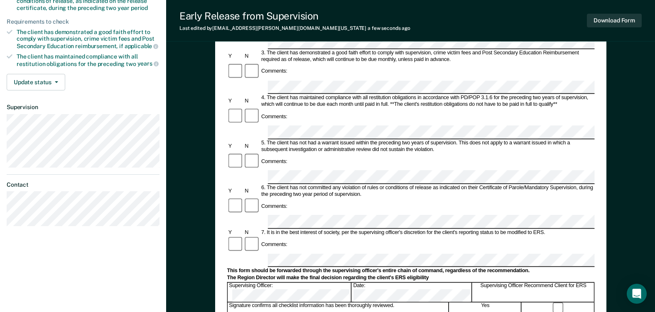
click at [556, 283] on div "Supervising Officer Recommend Client for ERS" at bounding box center [533, 292] width 122 height 19
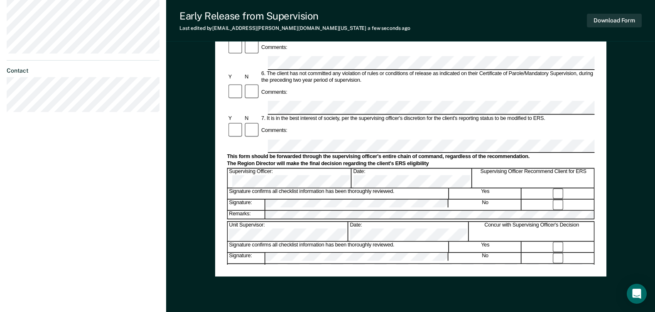
scroll to position [331, 0]
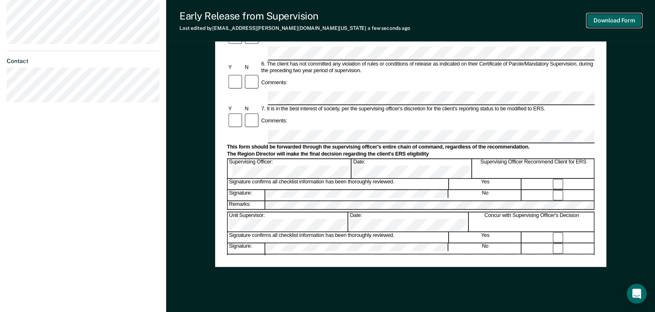
click at [607, 15] on button "Download Form" at bounding box center [614, 21] width 55 height 14
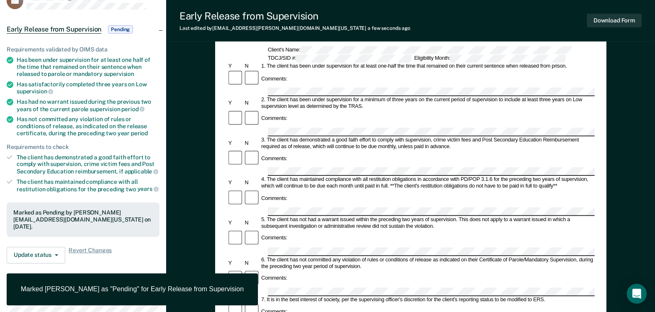
scroll to position [0, 0]
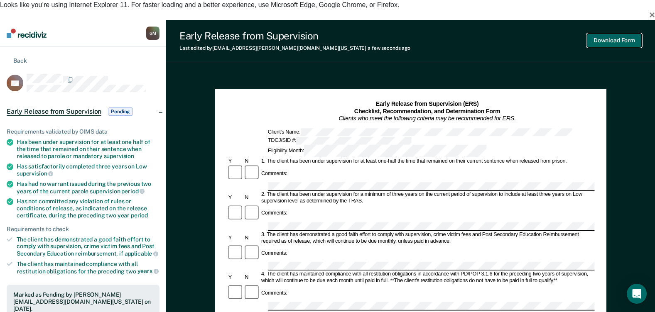
click at [631, 34] on button "Download Form" at bounding box center [614, 41] width 55 height 14
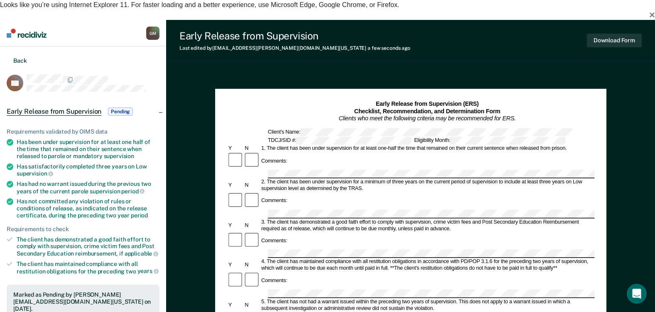
click at [5, 47] on section "Back DS Early Release from Supervision Pending Requirements validated by OIMS d…" at bounding box center [83, 272] width 166 height 451
click at [7, 56] on icon at bounding box center [7, 60] width 0 height 8
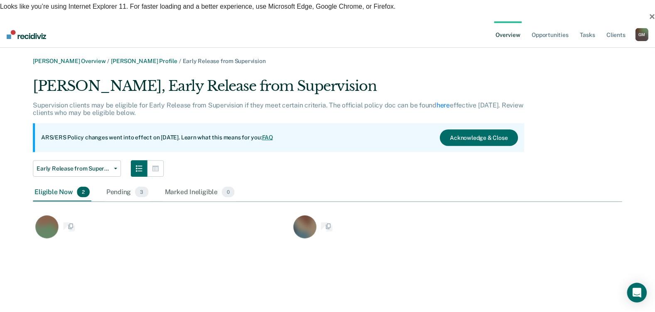
scroll to position [166, 588]
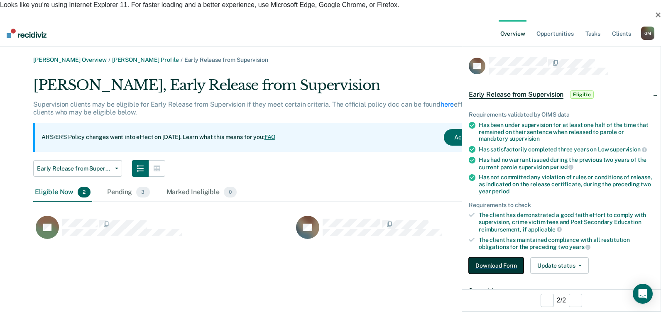
click at [516, 271] on button "Download Form" at bounding box center [496, 265] width 55 height 17
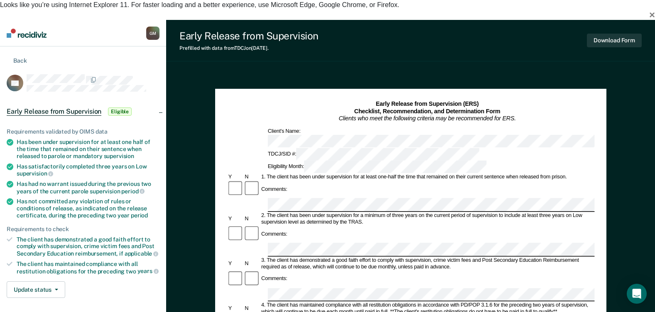
click at [438, 161] on div "Eligibility Month:" at bounding box center [377, 167] width 222 height 12
click at [343, 257] on div "3. The client has demonstrated a good faith effort to comply with supervision, …" at bounding box center [427, 263] width 335 height 13
click at [312, 271] on div "Comments:" at bounding box center [410, 287] width 367 height 32
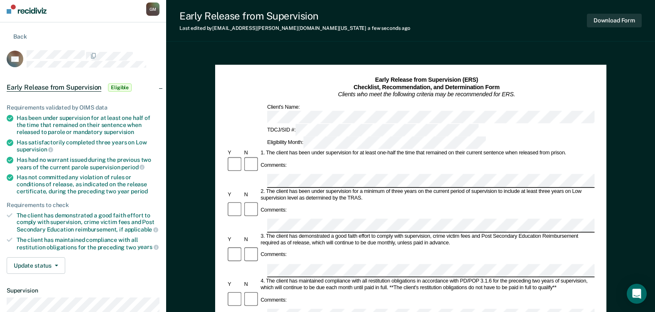
drag, startPoint x: 459, startPoint y: 242, endPoint x: 318, endPoint y: 241, distance: 141.2
copy div "a warrant issued within the preceding two years of supervision."
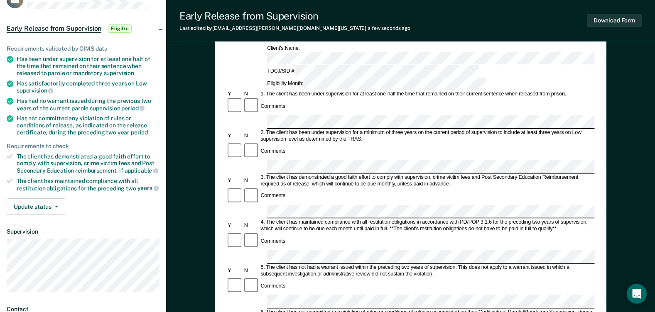
scroll to position [107, 0]
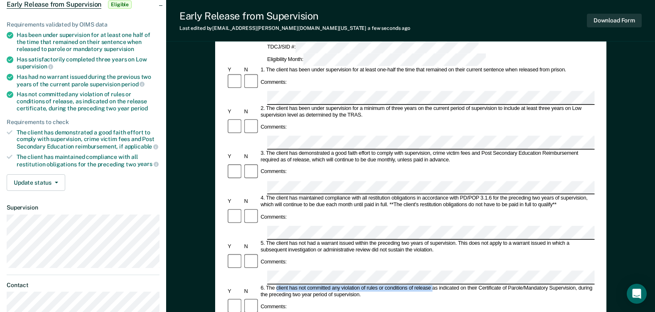
drag, startPoint x: 276, startPoint y: 193, endPoint x: 431, endPoint y: 194, distance: 155.7
click at [431, 285] on div "6. The client has not committed any violation of rules or conditions of release…" at bounding box center [426, 291] width 335 height 13
drag, startPoint x: 431, startPoint y: 194, endPoint x: 421, endPoint y: 192, distance: 10.3
copy div "client has not committed any violation of rules or conditions of release"
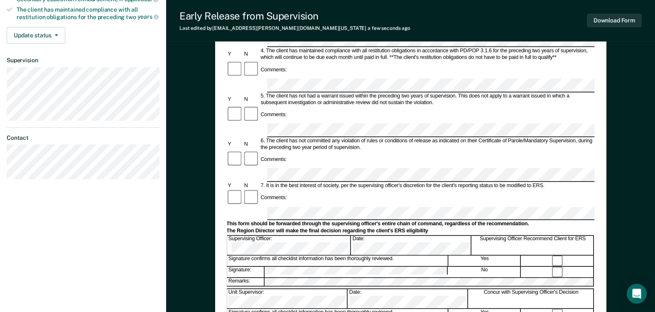
scroll to position [273, 0]
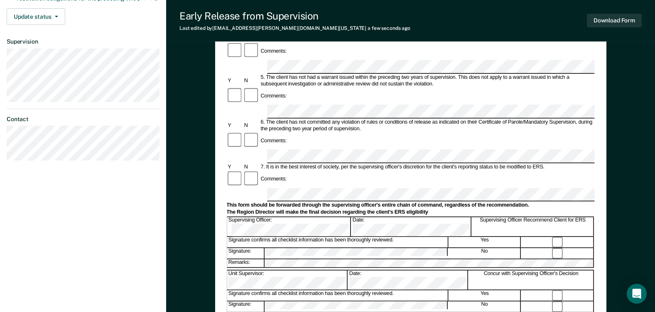
click at [630, 22] on button "Download Form" at bounding box center [614, 21] width 55 height 14
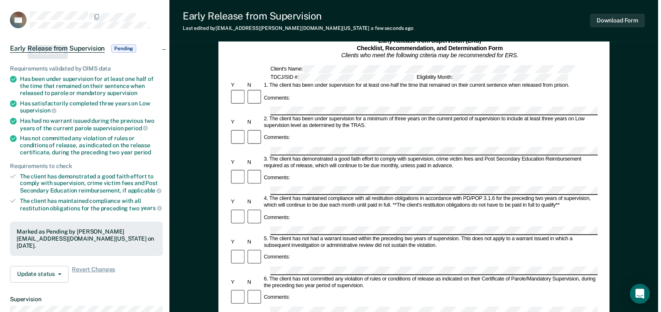
scroll to position [0, 0]
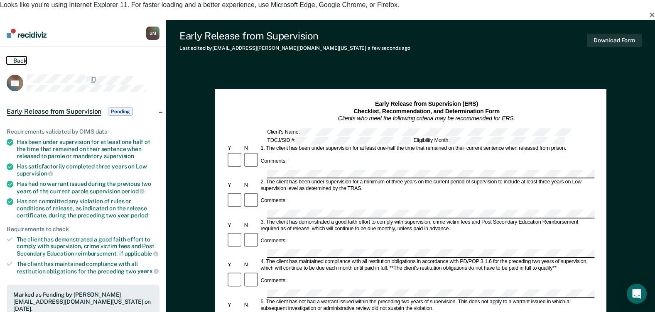
click at [17, 56] on button "Back" at bounding box center [17, 60] width 20 height 8
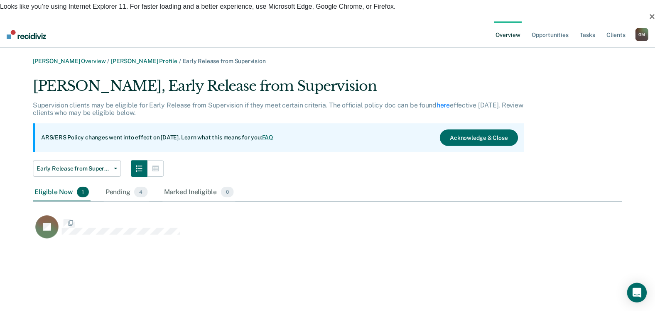
scroll to position [166, 588]
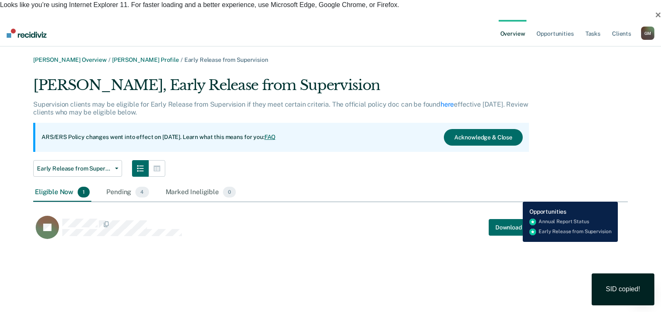
click at [516, 215] on div "JP Download Form" at bounding box center [288, 227] width 510 height 24
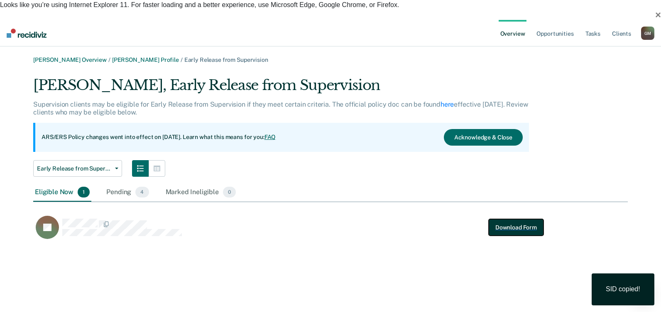
click at [517, 219] on button "Download Form" at bounding box center [516, 227] width 55 height 17
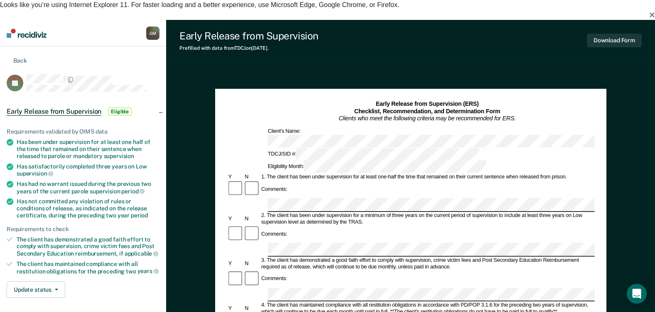
click at [484, 174] on div "1. The client has been under supervision for at least one-half the time that re…" at bounding box center [427, 177] width 335 height 7
click at [309, 271] on div "Comments:" at bounding box center [410, 287] width 367 height 32
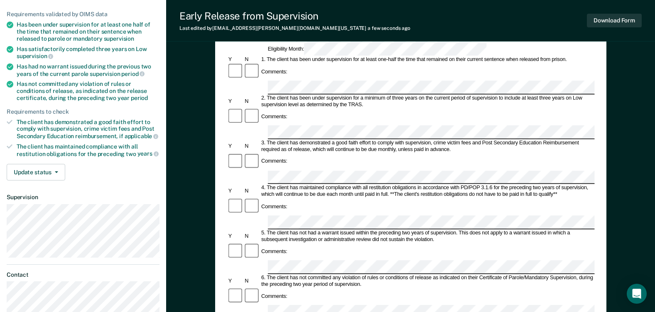
scroll to position [125, 0]
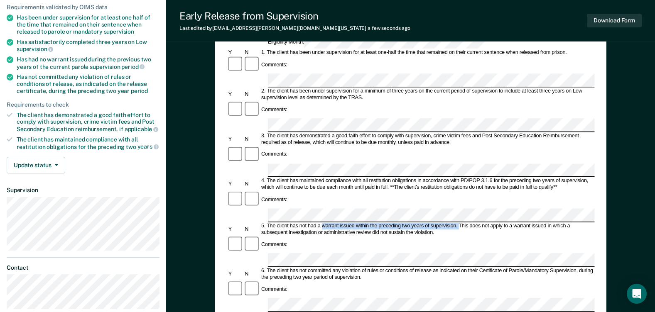
drag, startPoint x: 458, startPoint y: 140, endPoint x: 323, endPoint y: 139, distance: 135.4
click at [323, 223] on div "5. The client has not had a warrant issued within the preceding two years of su…" at bounding box center [427, 229] width 335 height 13
copy div "warrant issued within the preceding two years of supervision."
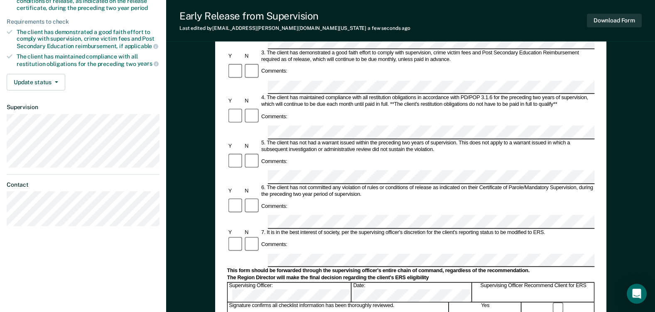
scroll to position [249, 0]
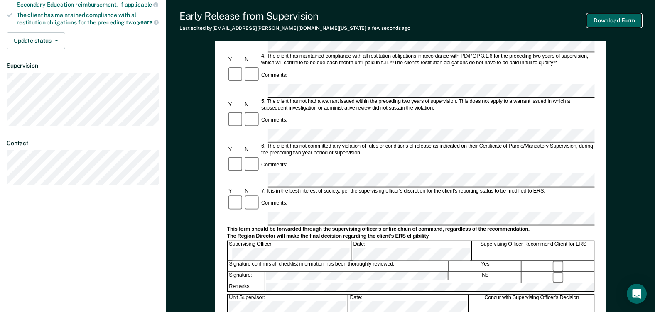
click at [628, 23] on button "Download Form" at bounding box center [614, 21] width 55 height 14
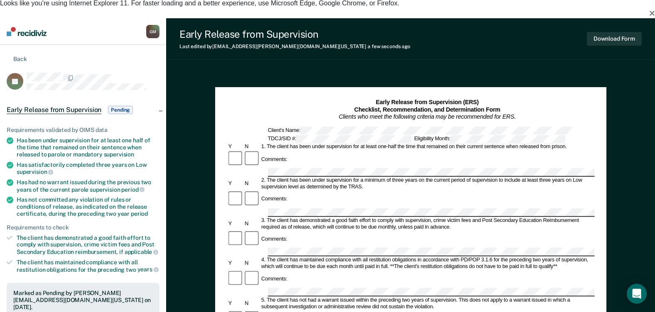
scroll to position [0, 0]
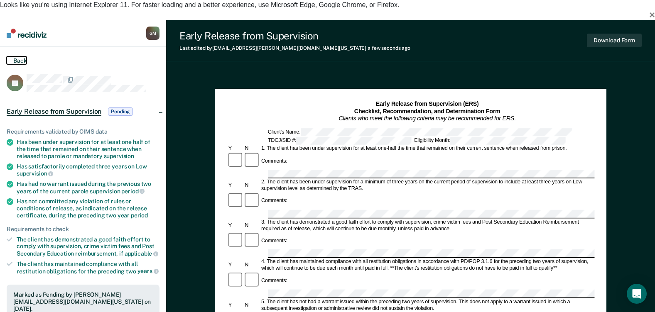
click at [19, 56] on button "Back" at bounding box center [17, 60] width 20 height 8
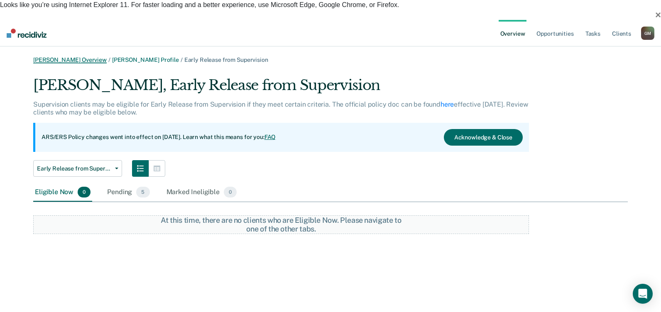
click at [88, 56] on link "[PERSON_NAME] Overview" at bounding box center [69, 59] width 73 height 7
